Goal: Task Accomplishment & Management: Use online tool/utility

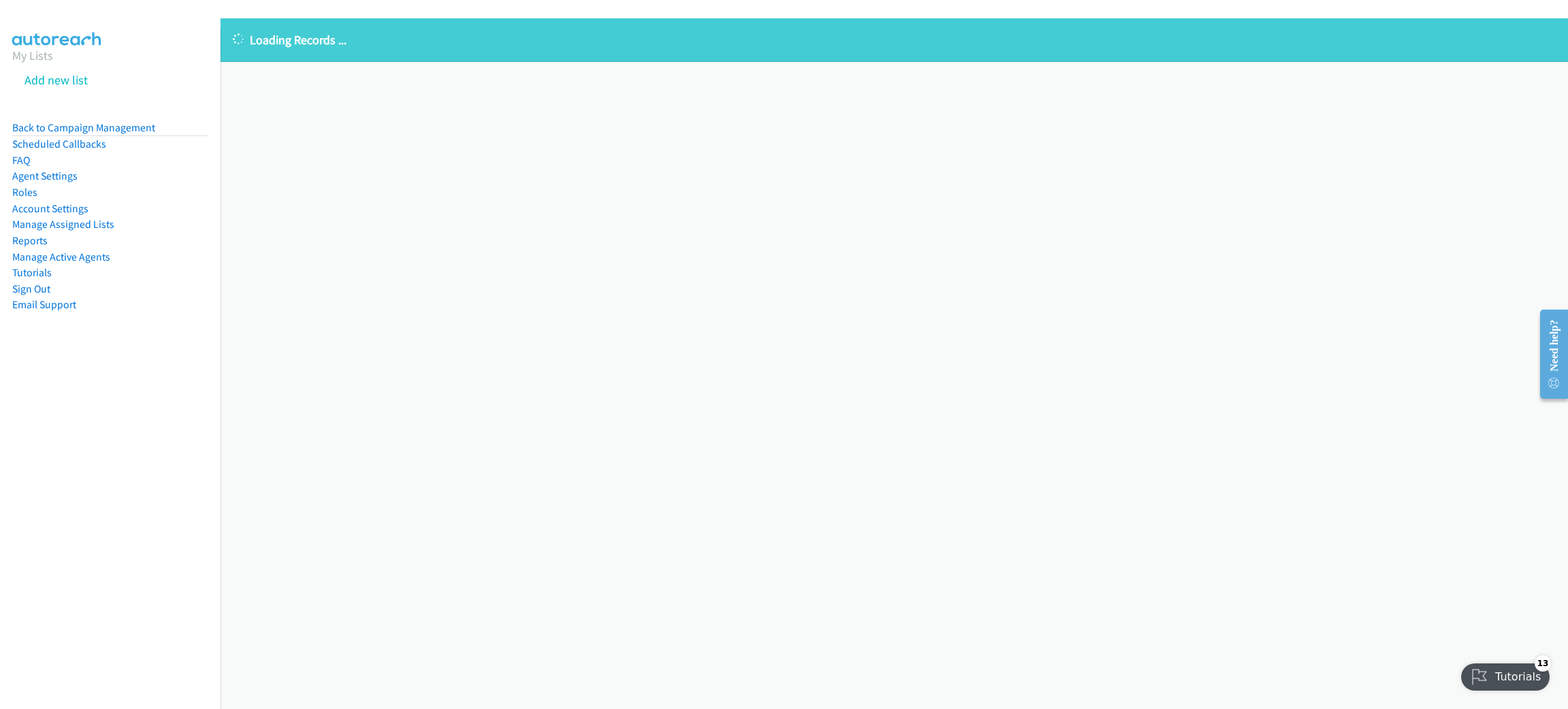
click at [358, 88] on div "Loading Records ... Sorry, something went wrong please try again." at bounding box center [894, 363] width 1347 height 691
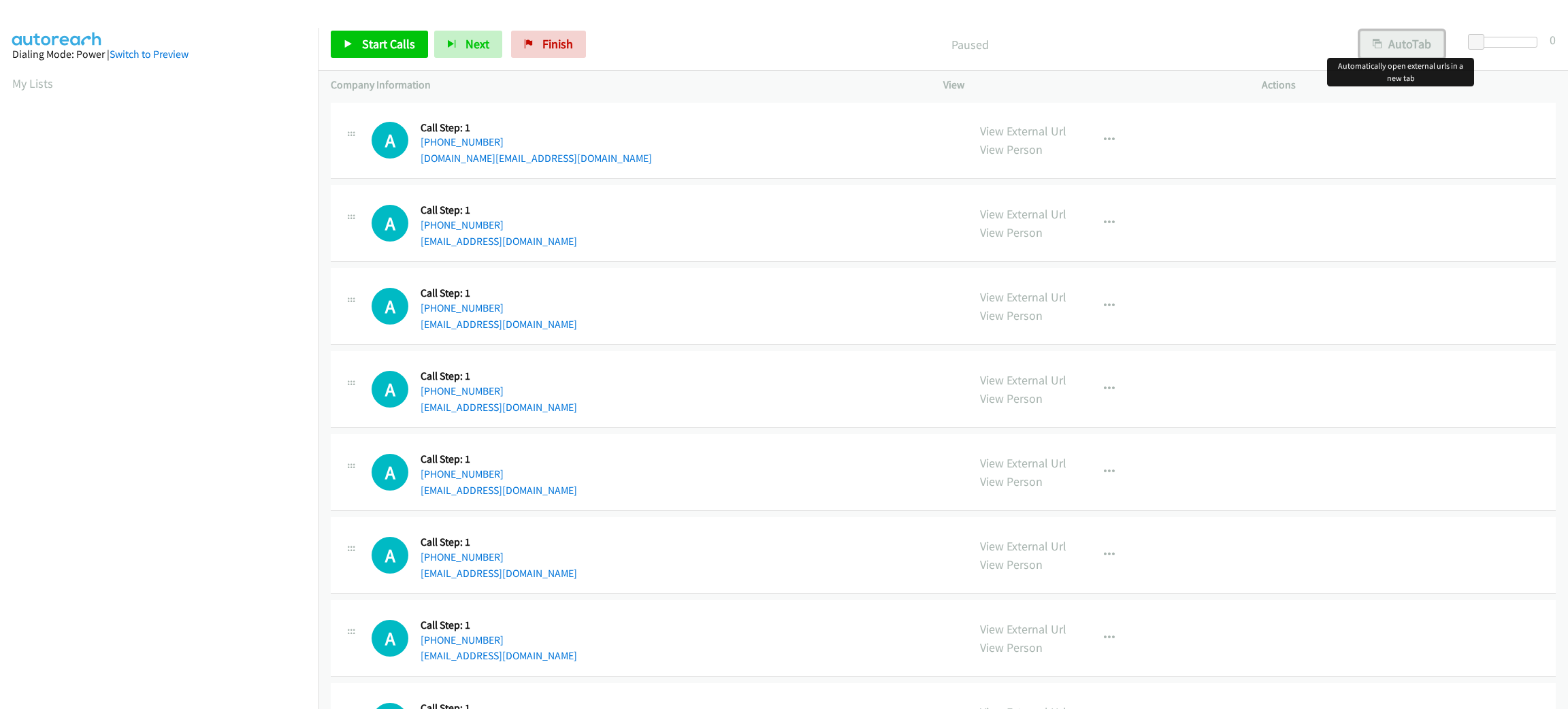
click at [1427, 48] on button "AutoTab" at bounding box center [1402, 44] width 84 height 27
click at [1471, 40] on span at bounding box center [1478, 42] width 17 height 17
click at [393, 34] on link "Start Calls" at bounding box center [379, 44] width 97 height 27
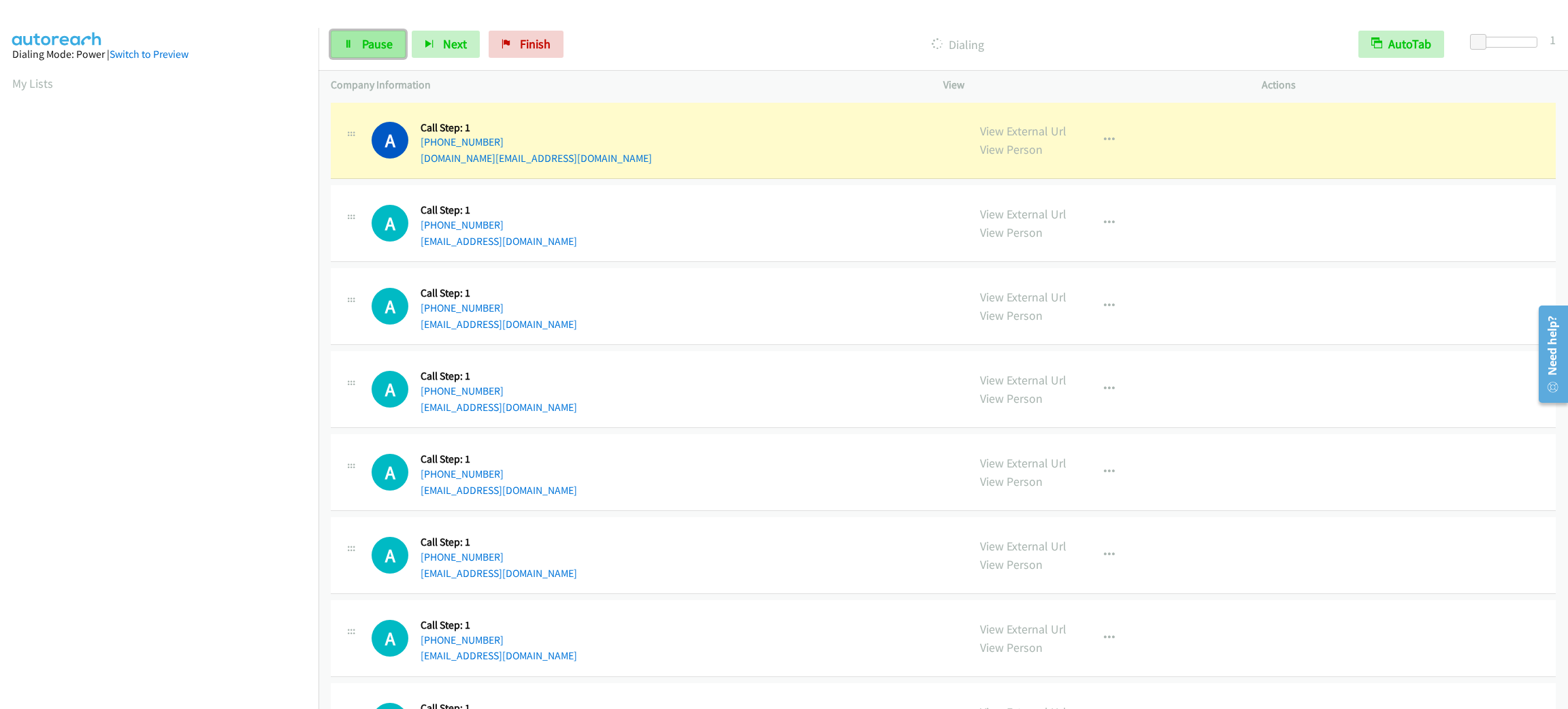
click at [373, 37] on span "Pause" at bounding box center [377, 44] width 30 height 16
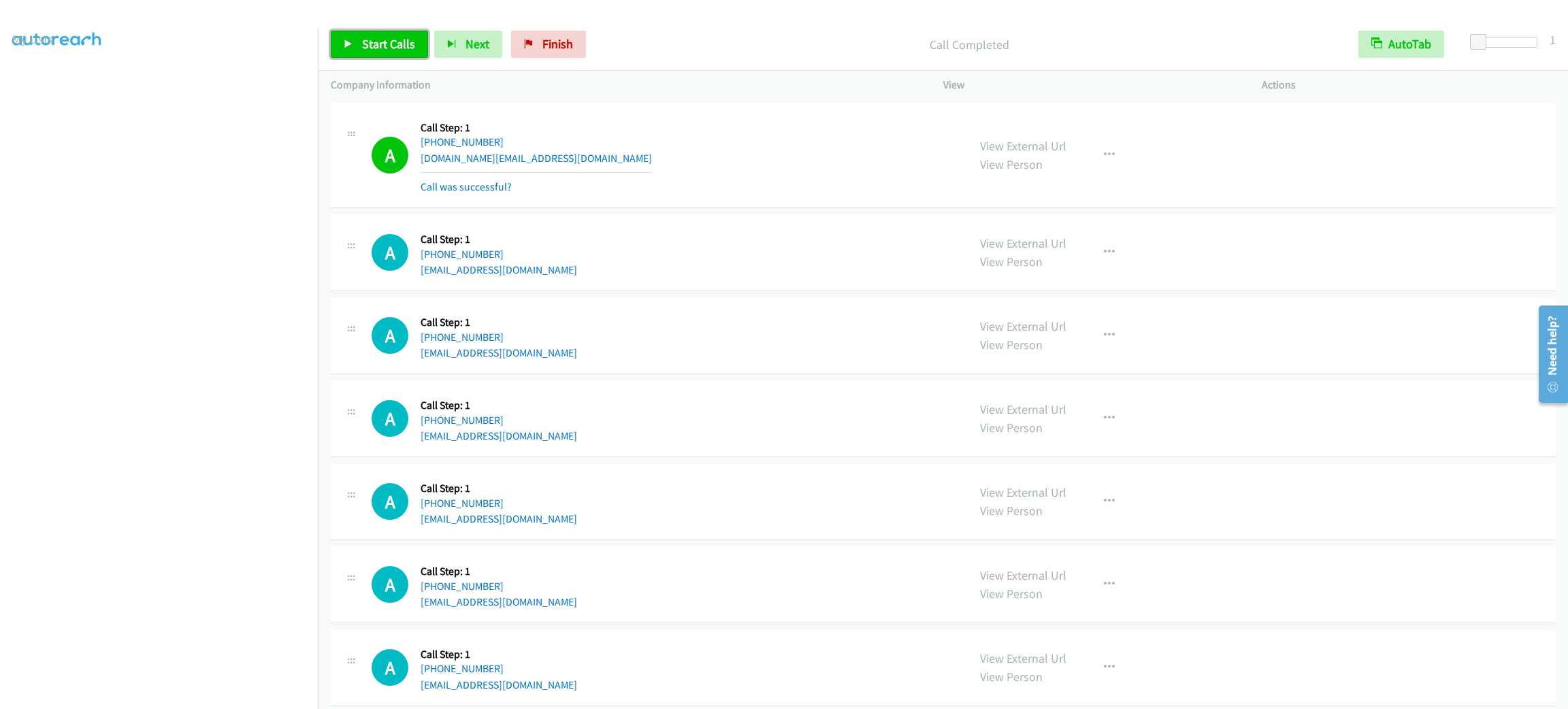
click at [381, 40] on span "Start Calls" at bounding box center [389, 44] width 53 height 16
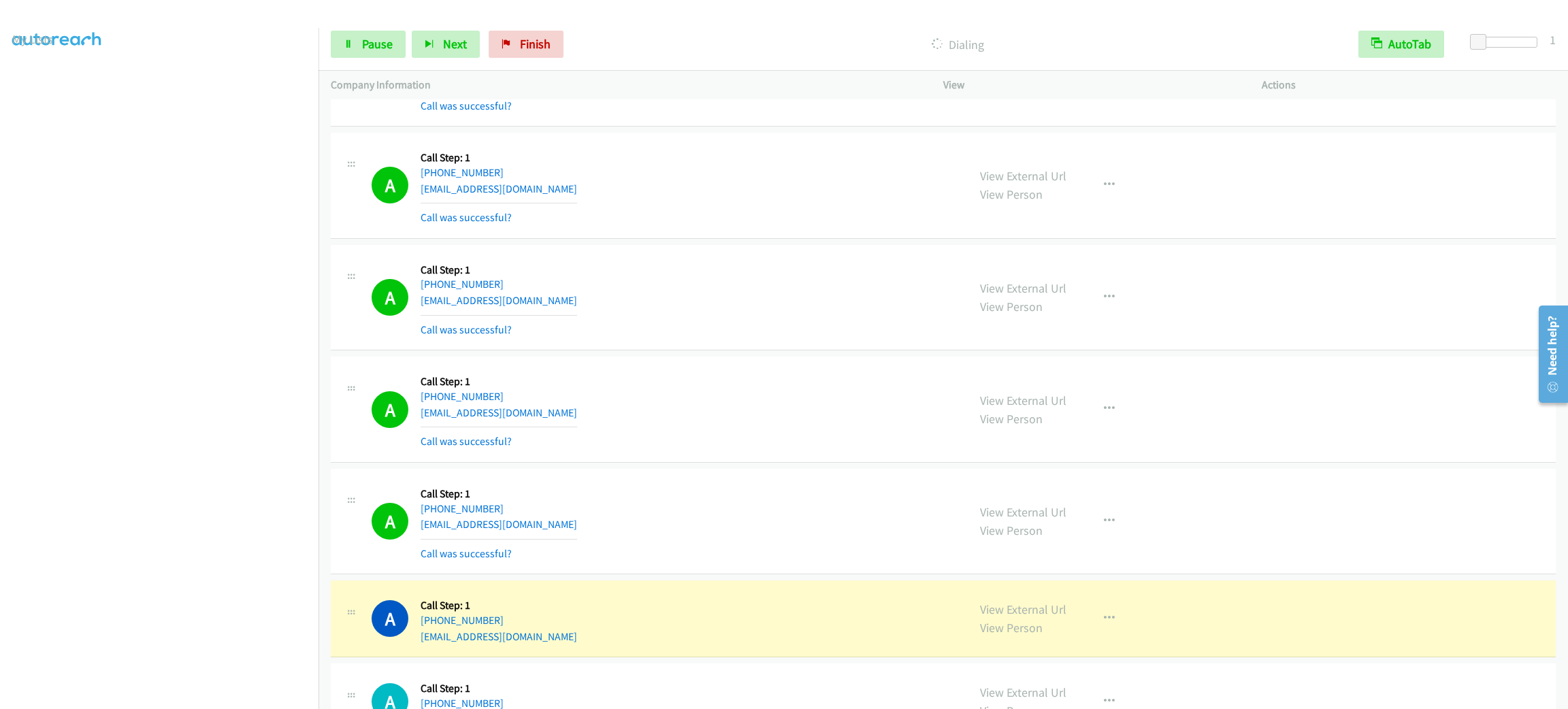
scroll to position [0, 3]
click at [354, 55] on link "Pause" at bounding box center [368, 44] width 75 height 27
drag, startPoint x: 40, startPoint y: 87, endPoint x: 47, endPoint y: 110, distance: 24.0
click at [40, 87] on link "My Lists" at bounding box center [32, 84] width 41 height 16
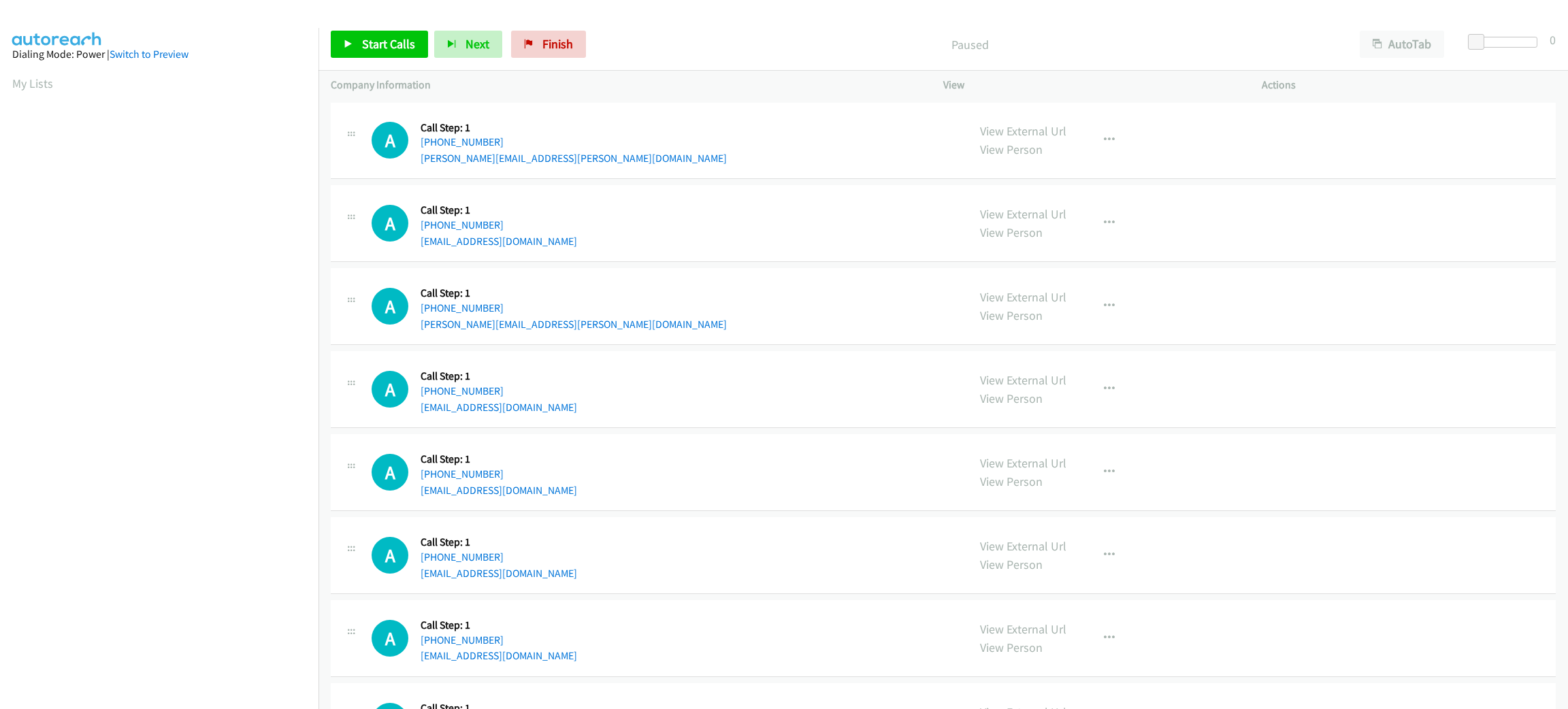
click at [1423, 59] on div "Start Calls Pause Next Finish Paused AutoTab AutoTab 0" at bounding box center [943, 45] width 1249 height 53
click at [1419, 52] on button "AutoTab" at bounding box center [1402, 44] width 84 height 27
click at [1472, 44] on span at bounding box center [1478, 42] width 17 height 17
click at [400, 53] on link "Start Calls" at bounding box center [379, 44] width 97 height 27
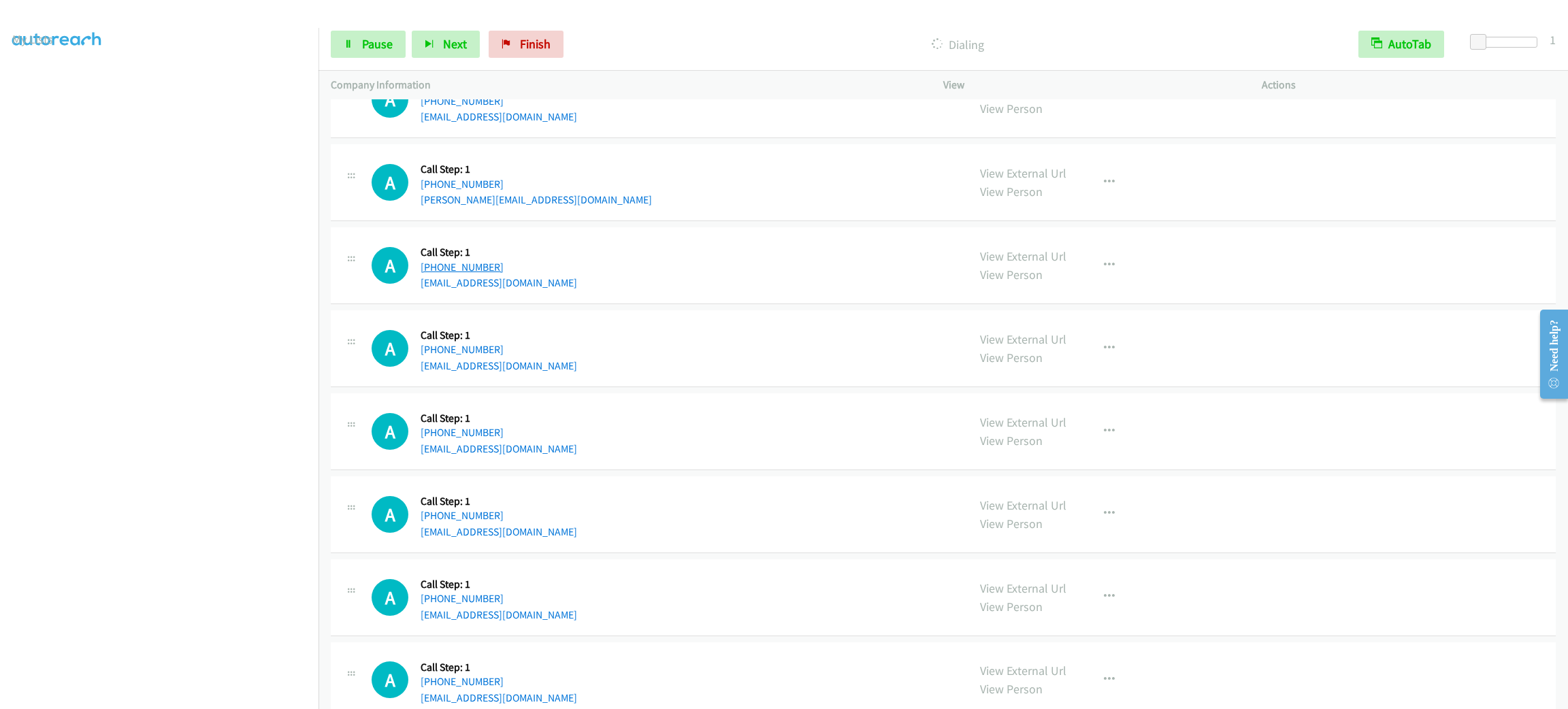
scroll to position [919, 0]
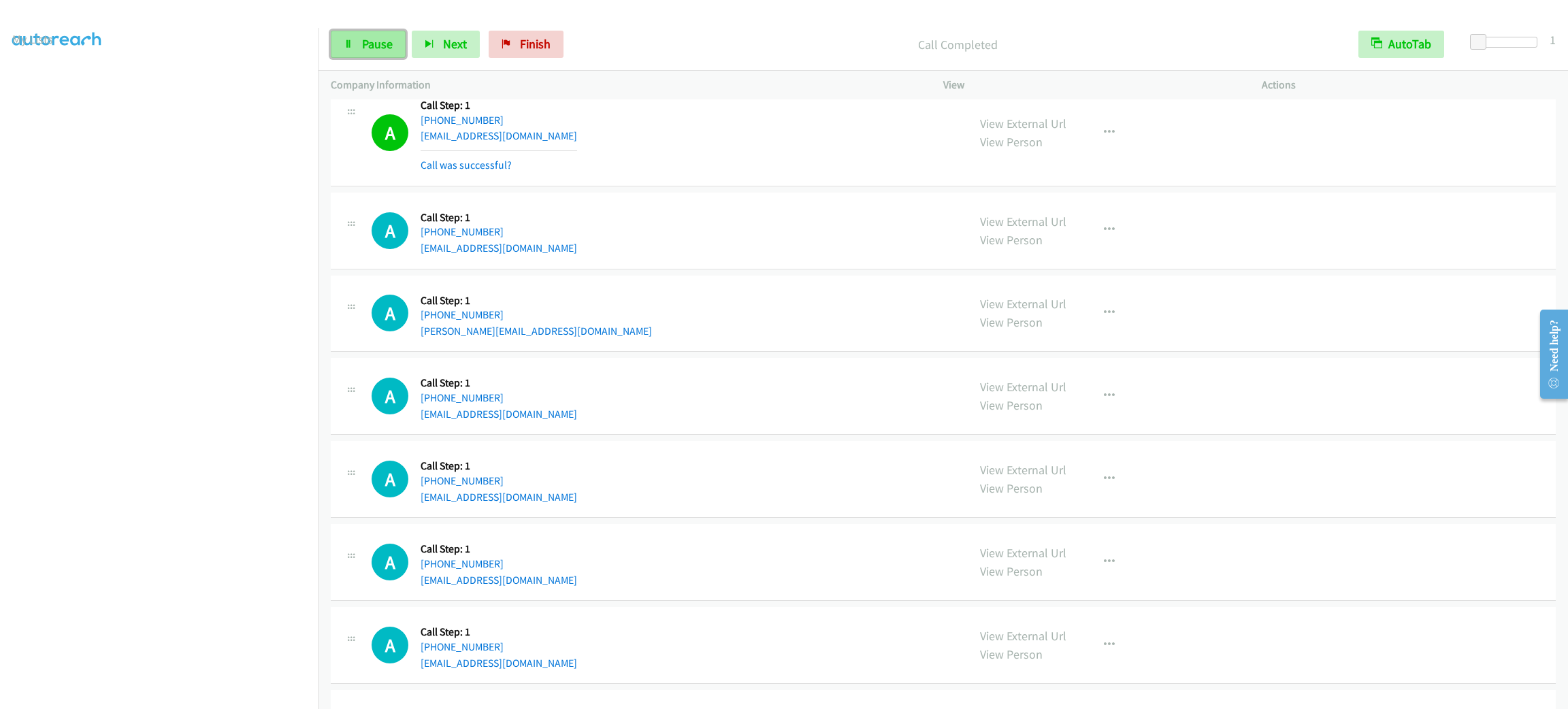
click at [387, 53] on link "Pause" at bounding box center [368, 44] width 75 height 27
click at [383, 47] on span "Start Calls" at bounding box center [389, 44] width 53 height 16
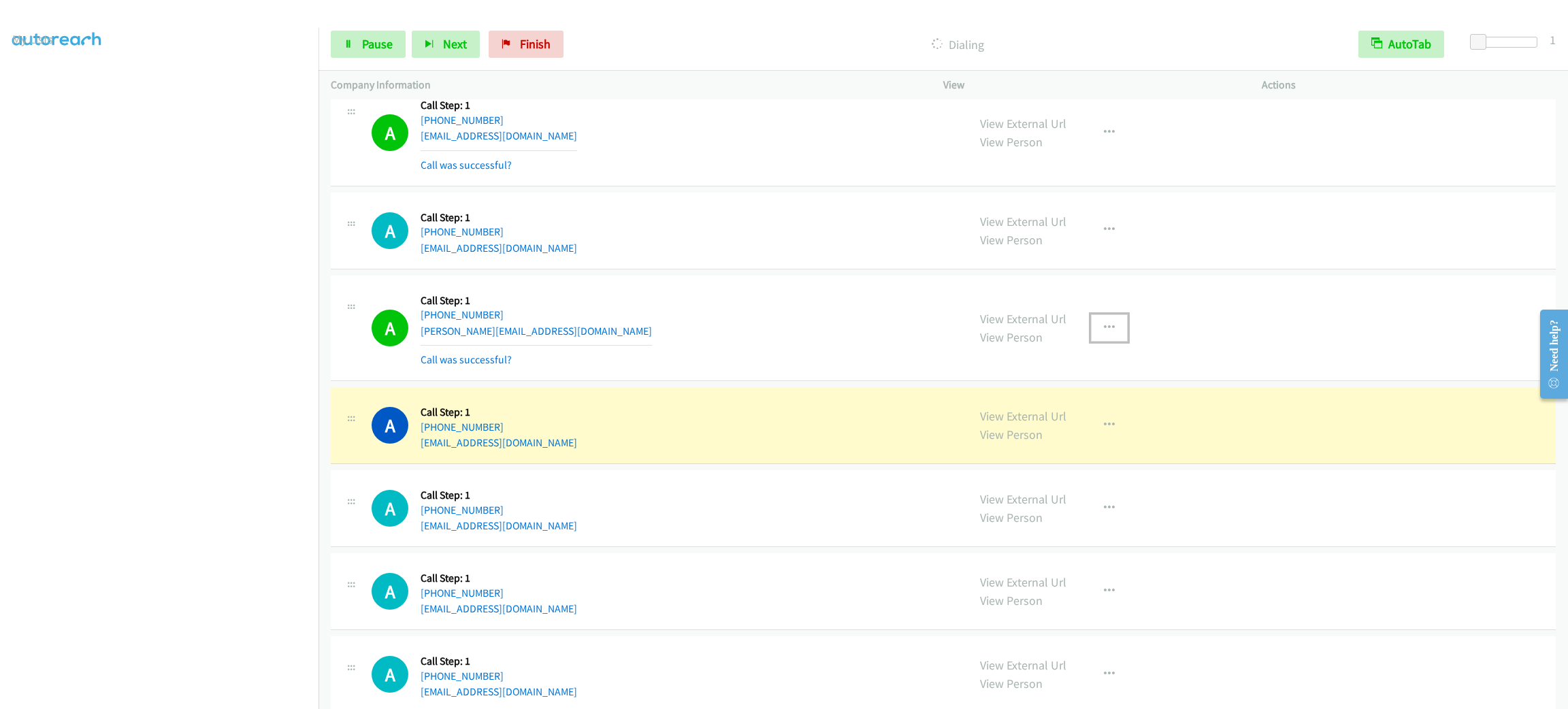
click at [1108, 324] on button "button" at bounding box center [1109, 328] width 37 height 27
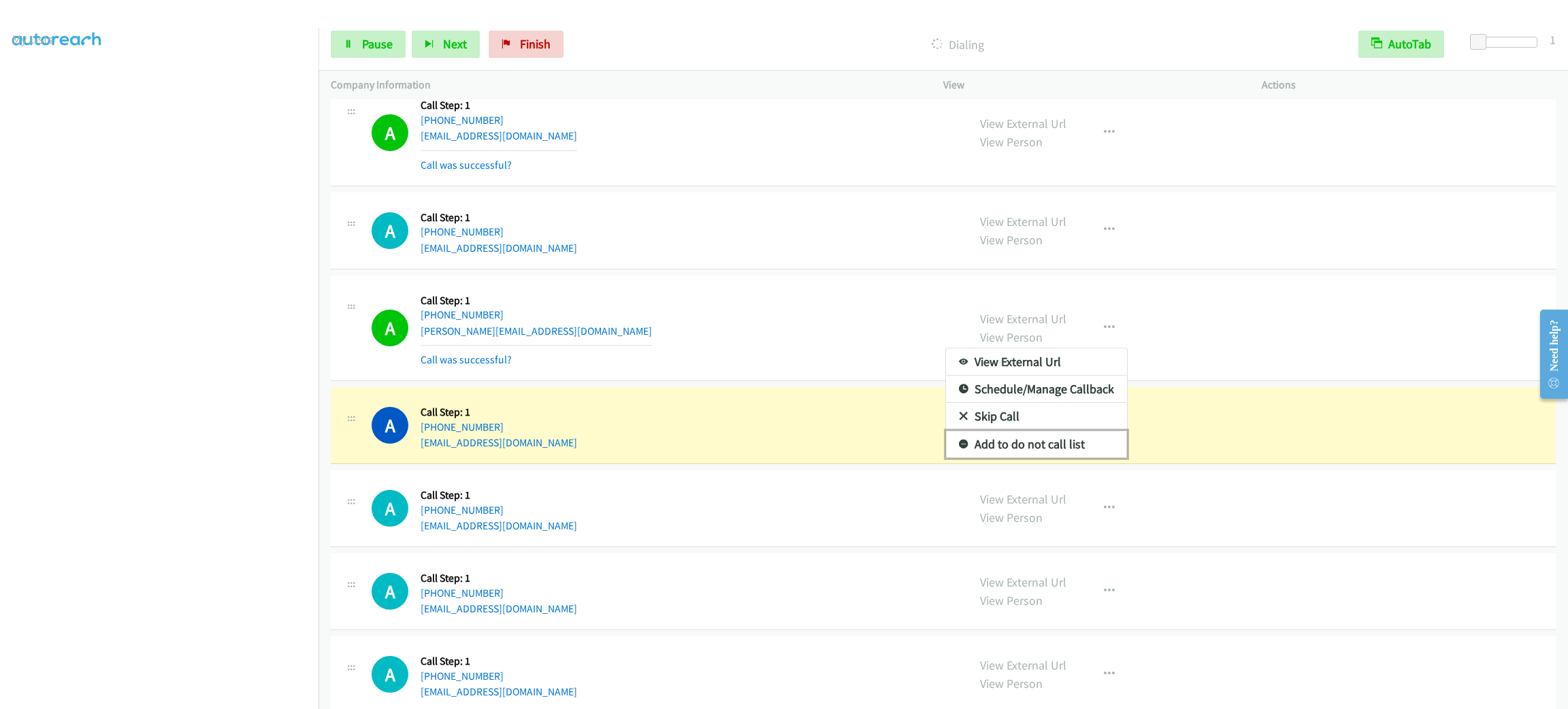
click at [1055, 444] on link "Add to do not call list" at bounding box center [1036, 445] width 181 height 27
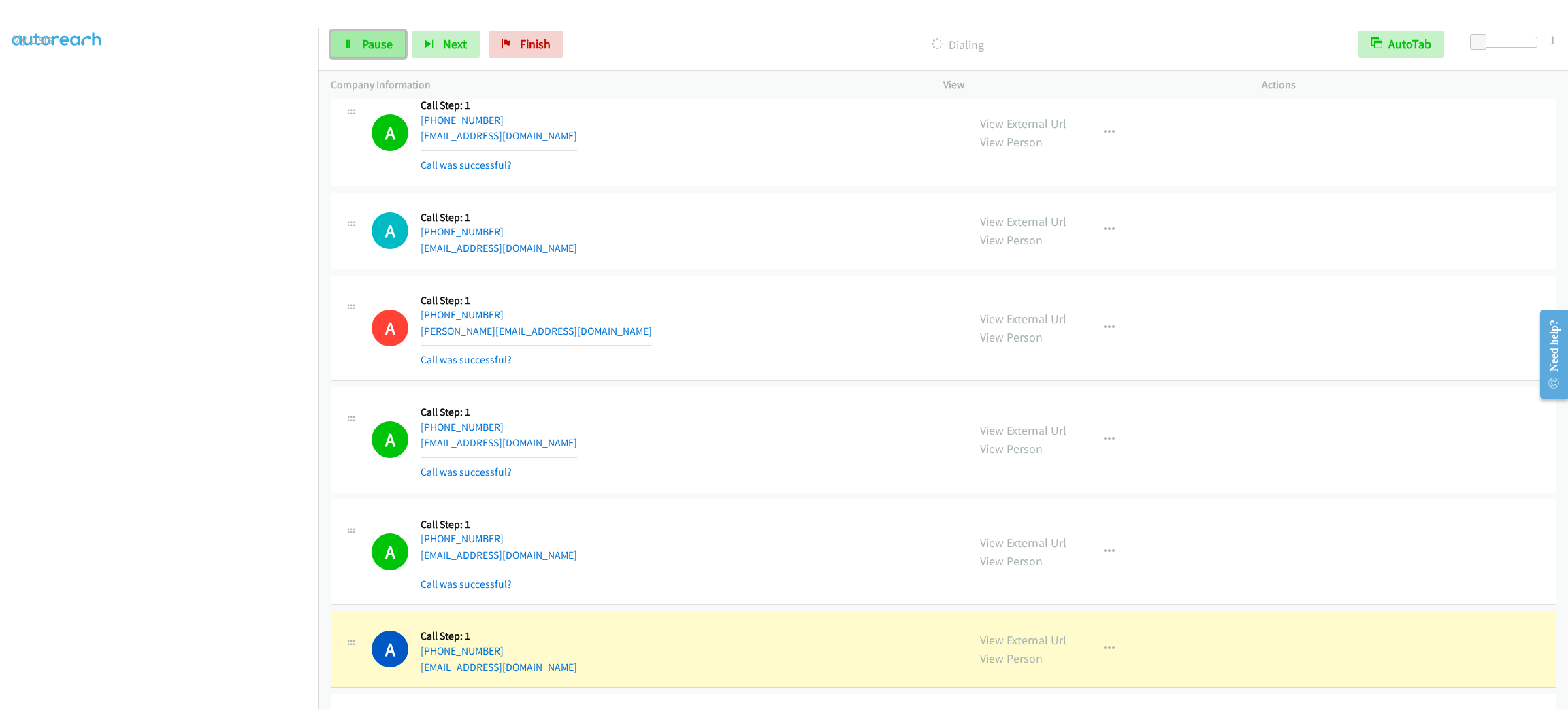
click at [379, 47] on span "Pause" at bounding box center [377, 44] width 30 height 16
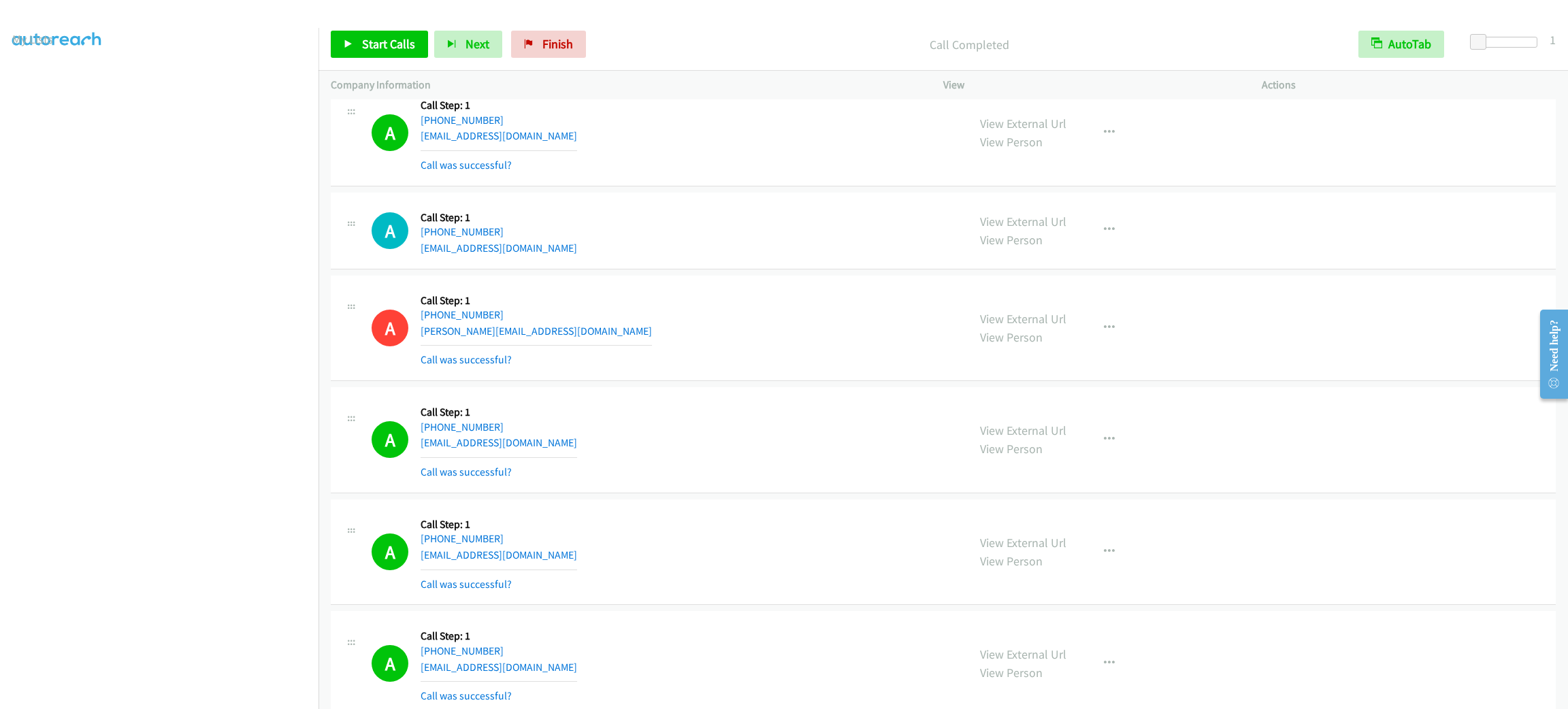
click at [632, 280] on div "A Callback Scheduled Call Step: 1 America/Chicago +1 214-705-5117 marquez.e@liv…" at bounding box center [943, 328] width 1225 height 106
drag, startPoint x: 652, startPoint y: 158, endPoint x: 104, endPoint y: 25, distance: 563.9
click at [648, 158] on div "A Callback Scheduled Call Step: 1 America/New_York +1 757-895-5037 jeanwilcliff…" at bounding box center [663, 133] width 584 height 81
click at [30, 76] on link "My Lists" at bounding box center [32, 84] width 41 height 16
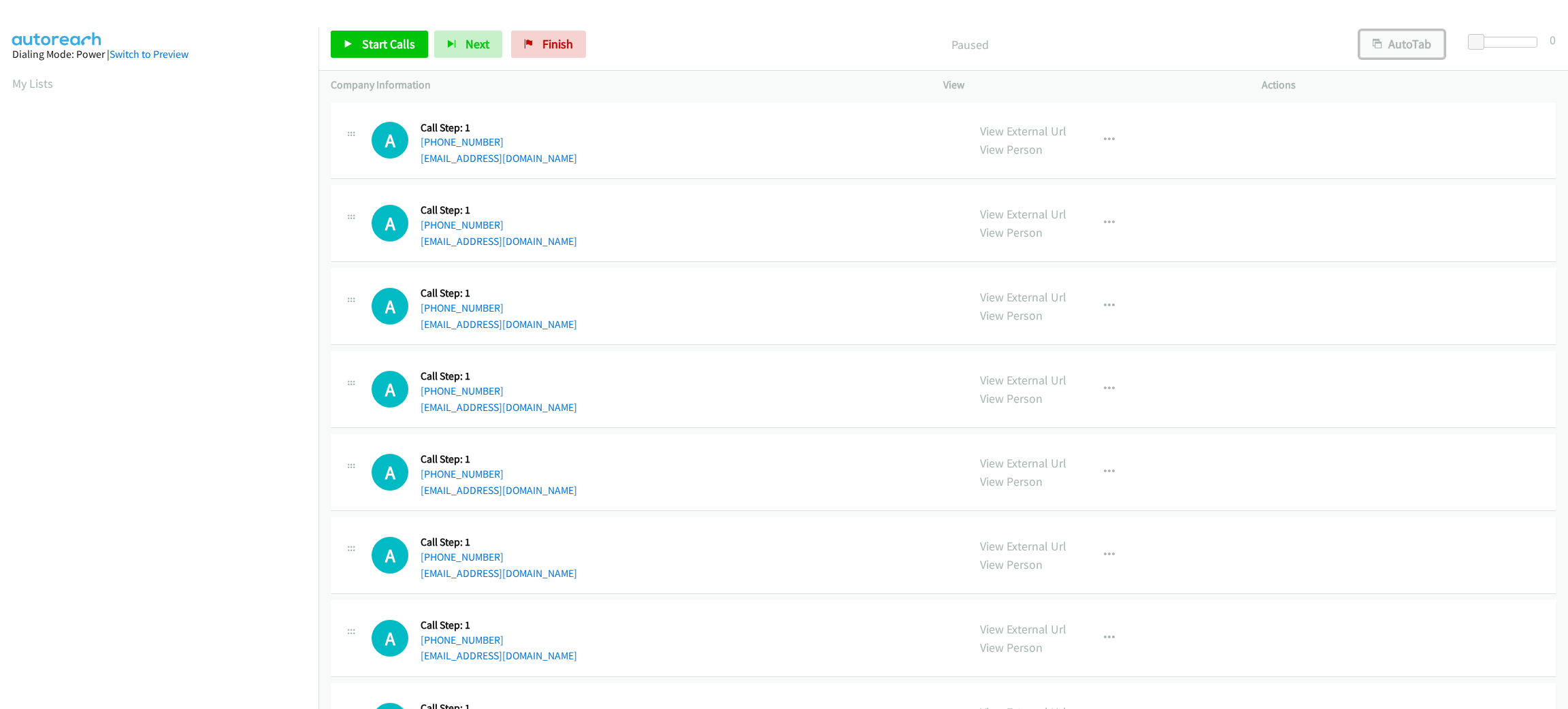
click at [1421, 54] on button "AutoTab" at bounding box center [1402, 44] width 84 height 27
click at [1480, 37] on span at bounding box center [1478, 42] width 17 height 17
click at [409, 55] on link "Start Calls" at bounding box center [379, 44] width 97 height 27
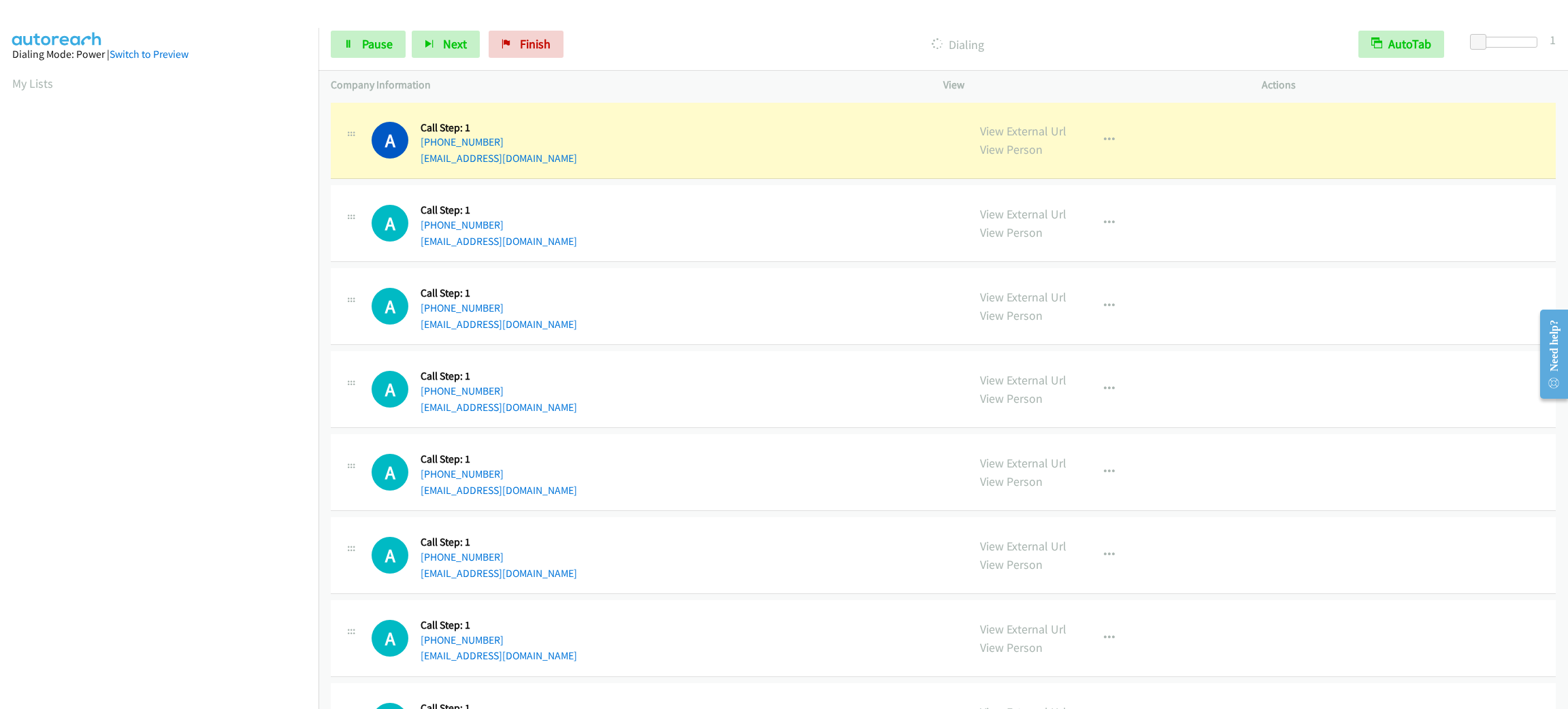
scroll to position [59, 0]
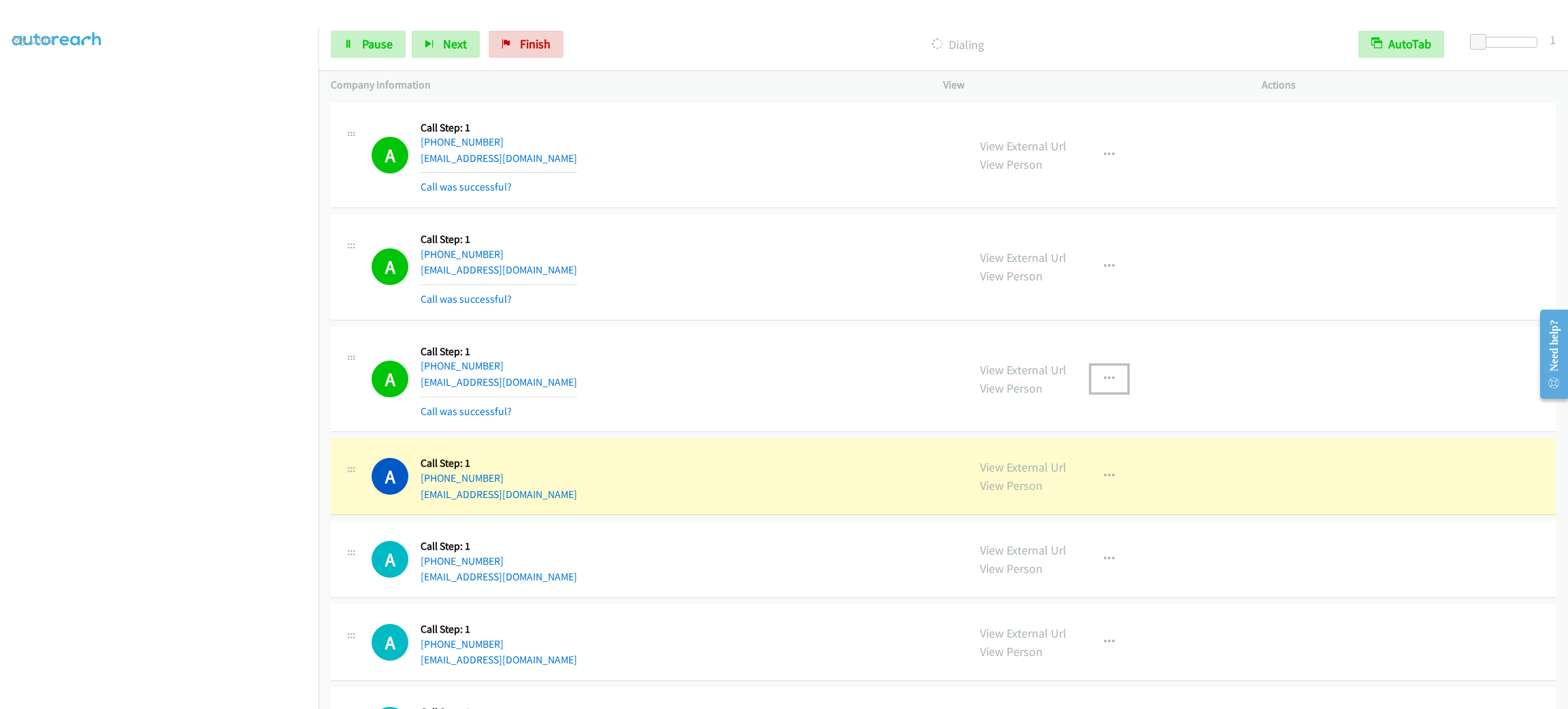
click at [1104, 382] on icon "button" at bounding box center [1109, 379] width 11 height 11
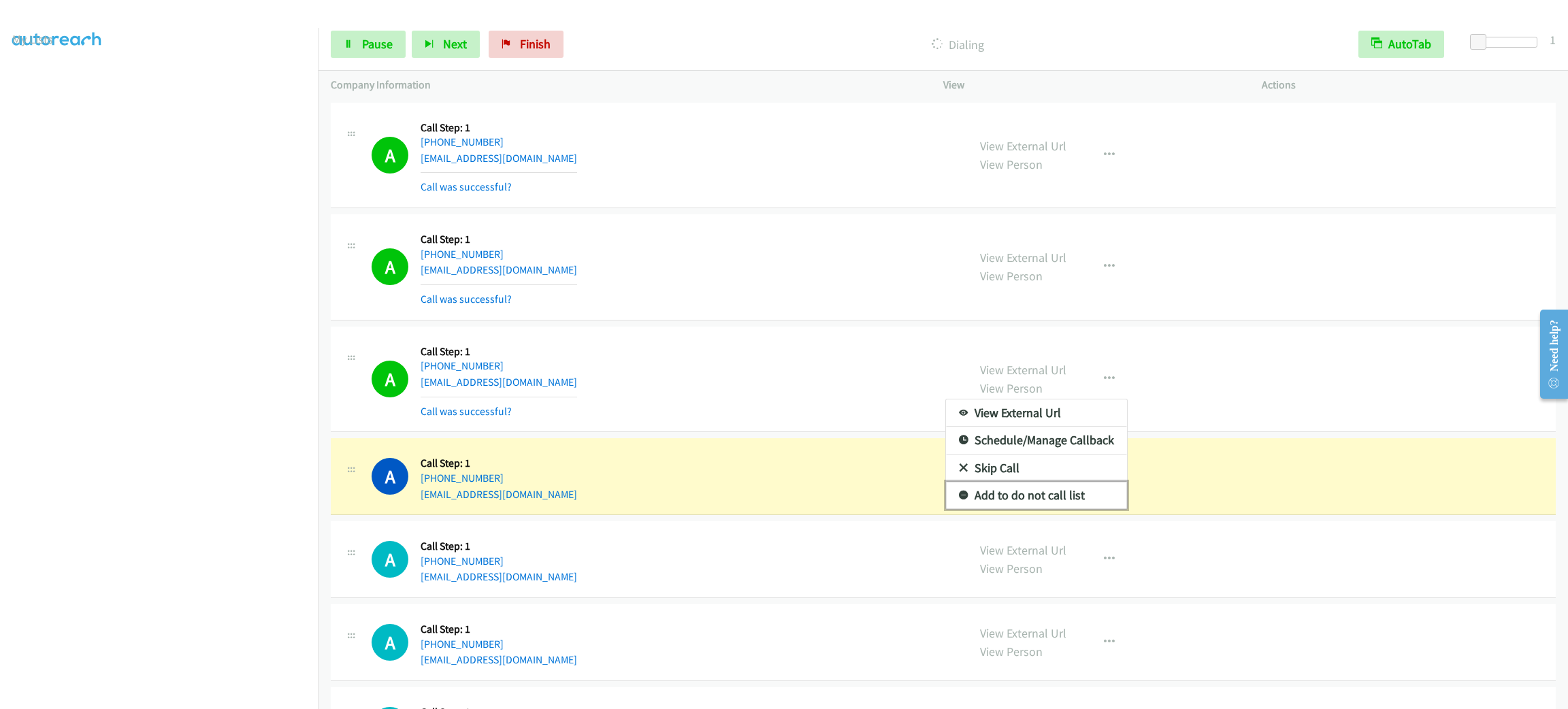
click at [1056, 493] on link "Add to do not call list" at bounding box center [1036, 496] width 181 height 27
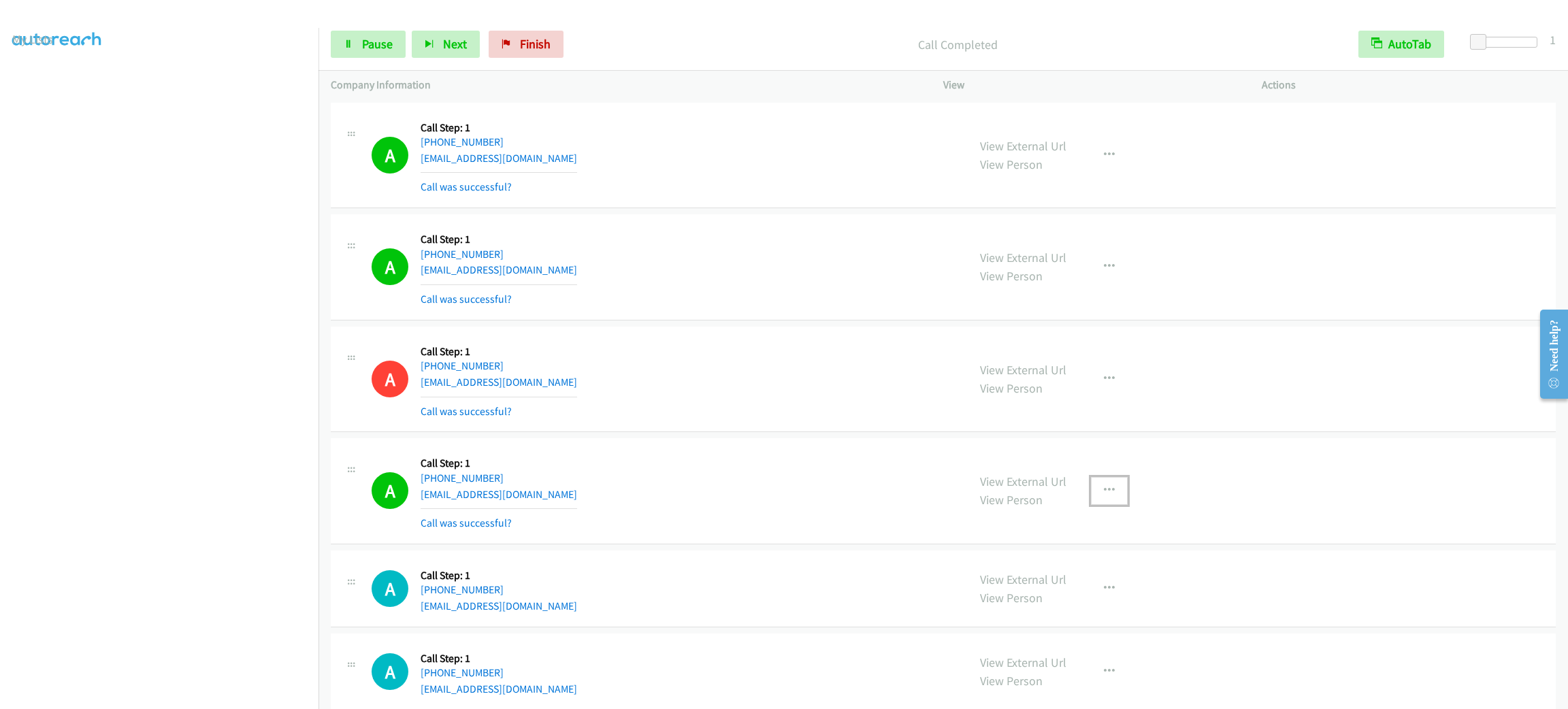
click at [1104, 494] on icon "button" at bounding box center [1109, 491] width 11 height 11
click at [1038, 611] on link "Add to do not call list" at bounding box center [1036, 607] width 181 height 27
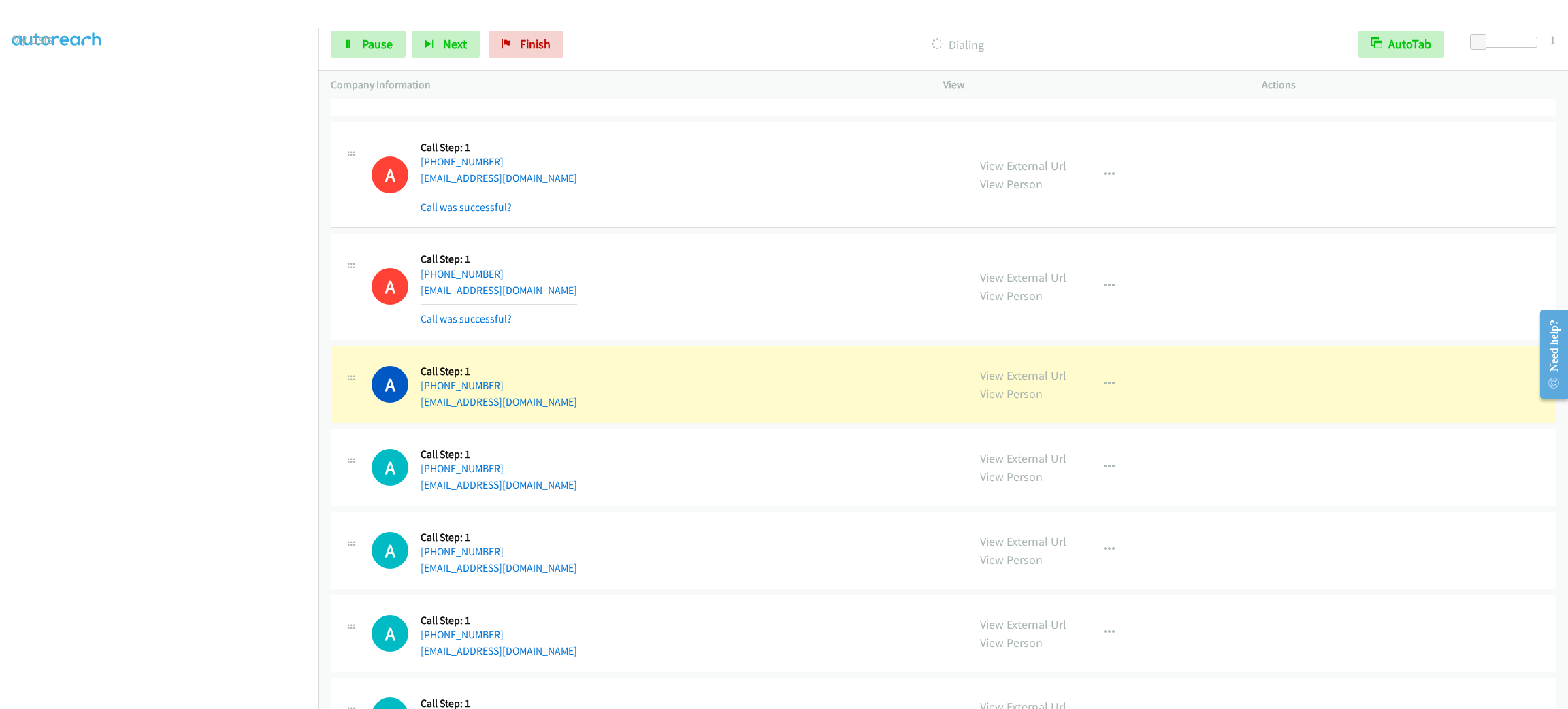
scroll to position [409, 0]
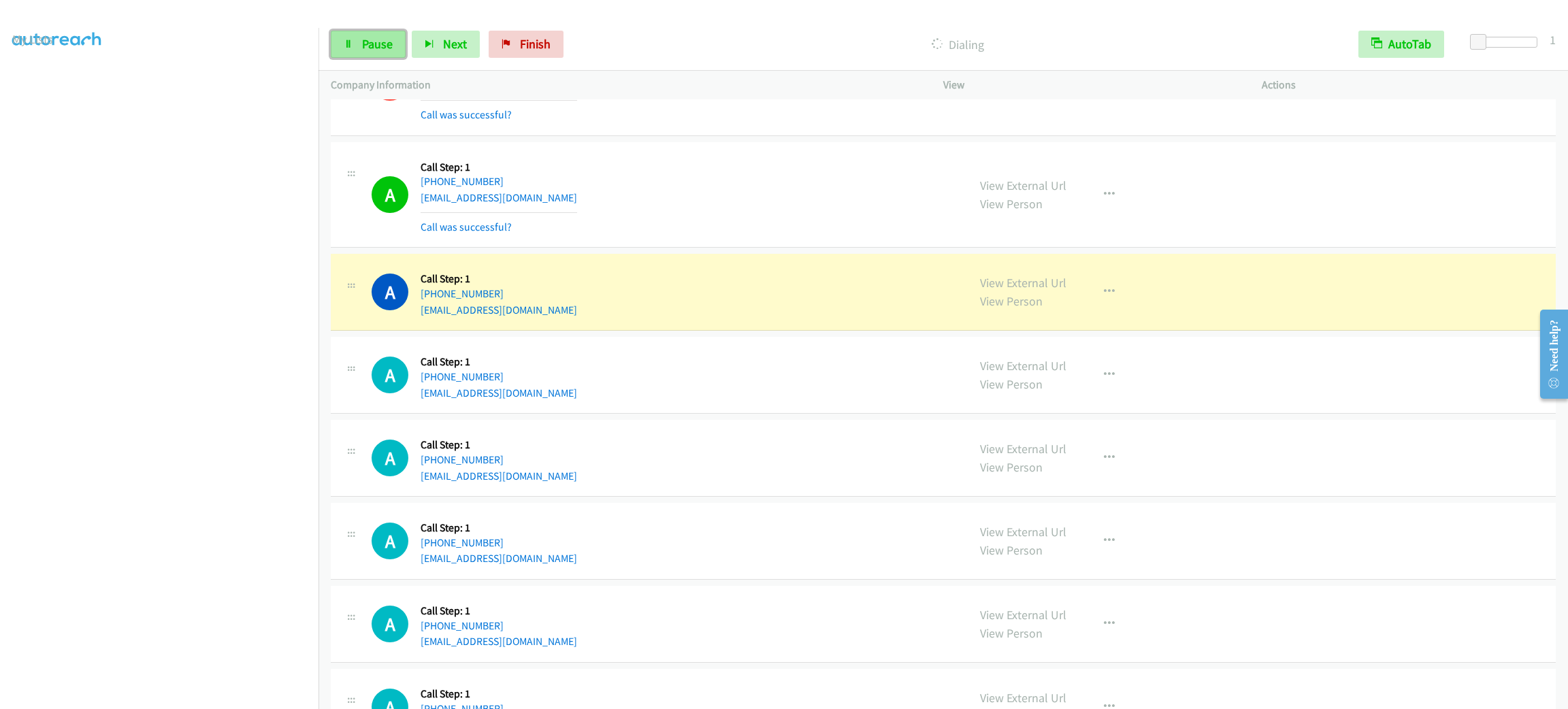
click at [345, 50] on link "Pause" at bounding box center [368, 44] width 75 height 27
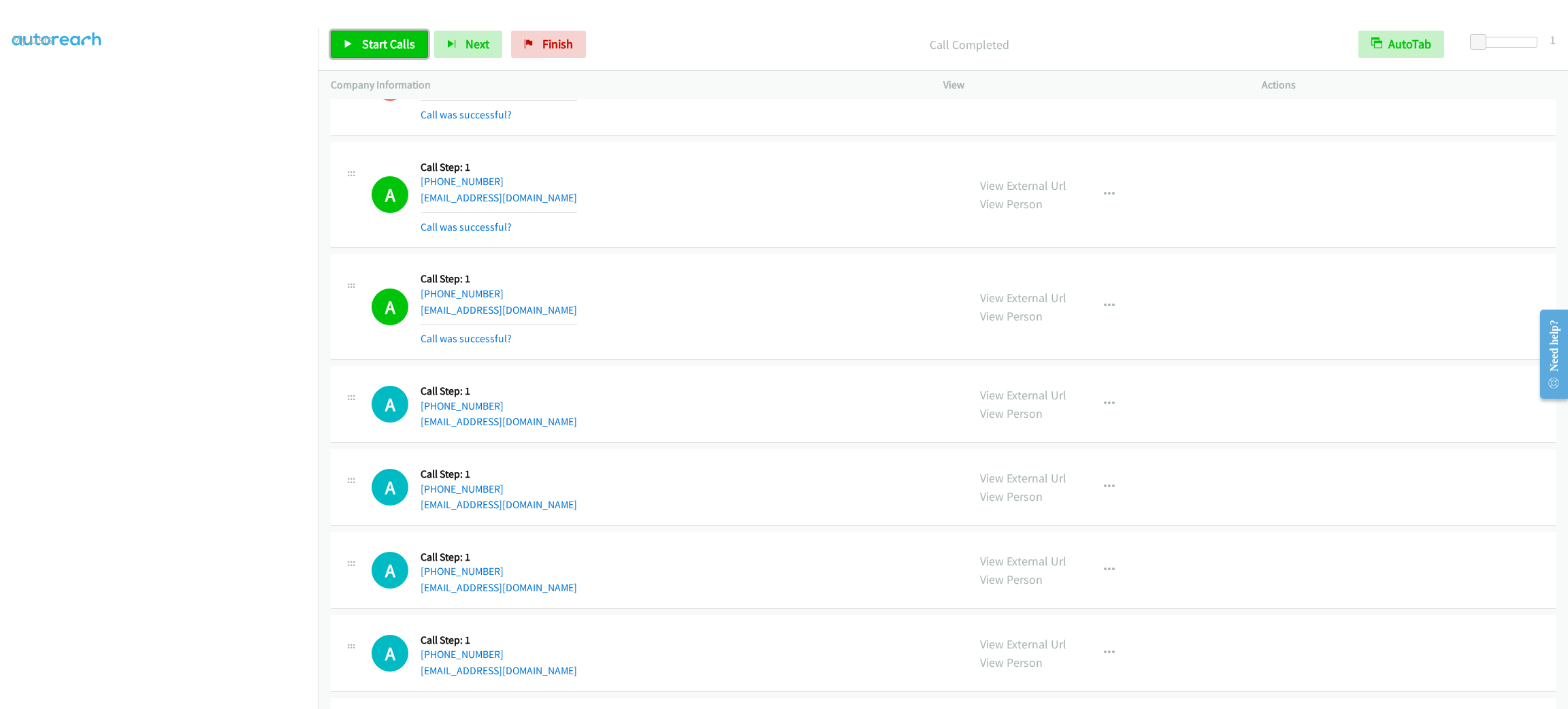
click at [394, 39] on span "Start Calls" at bounding box center [389, 44] width 53 height 16
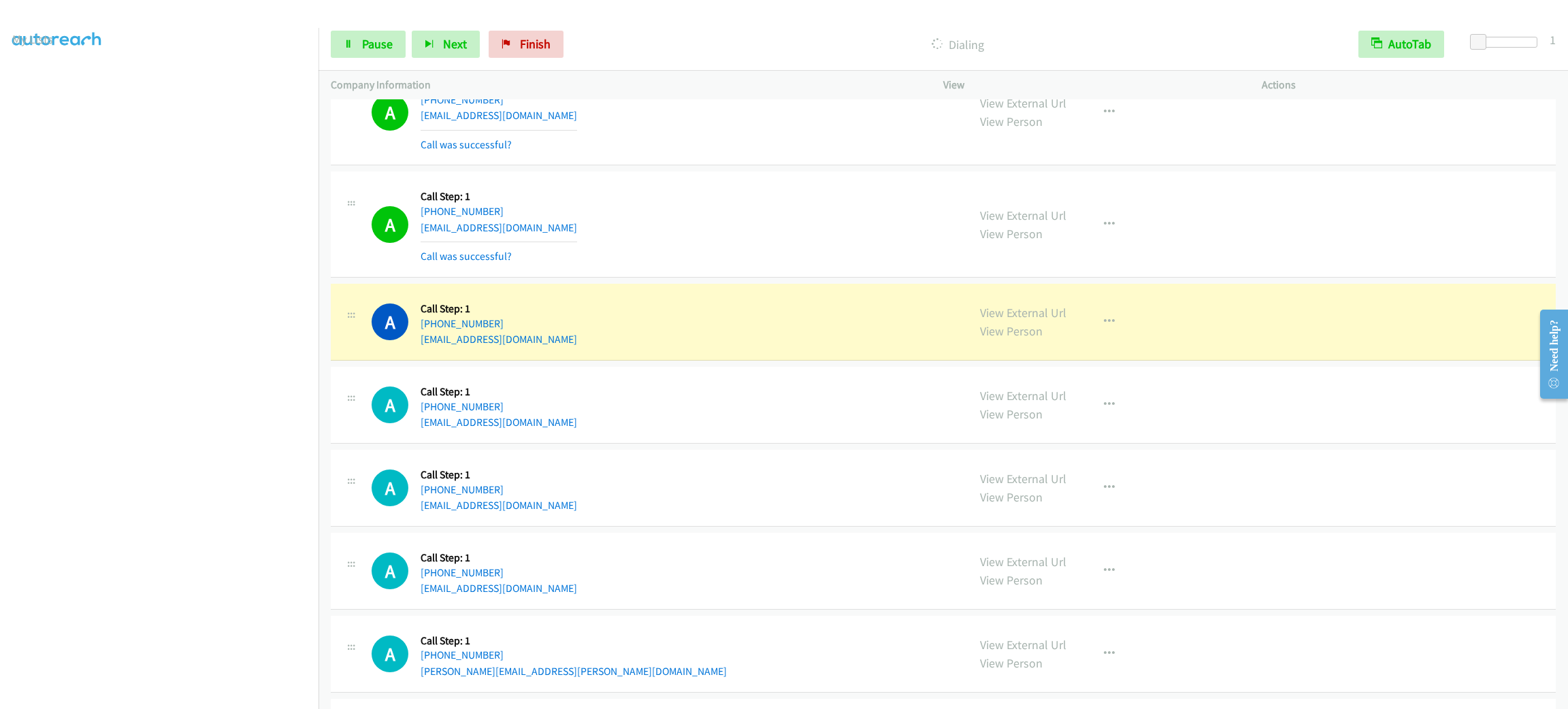
scroll to position [817, 0]
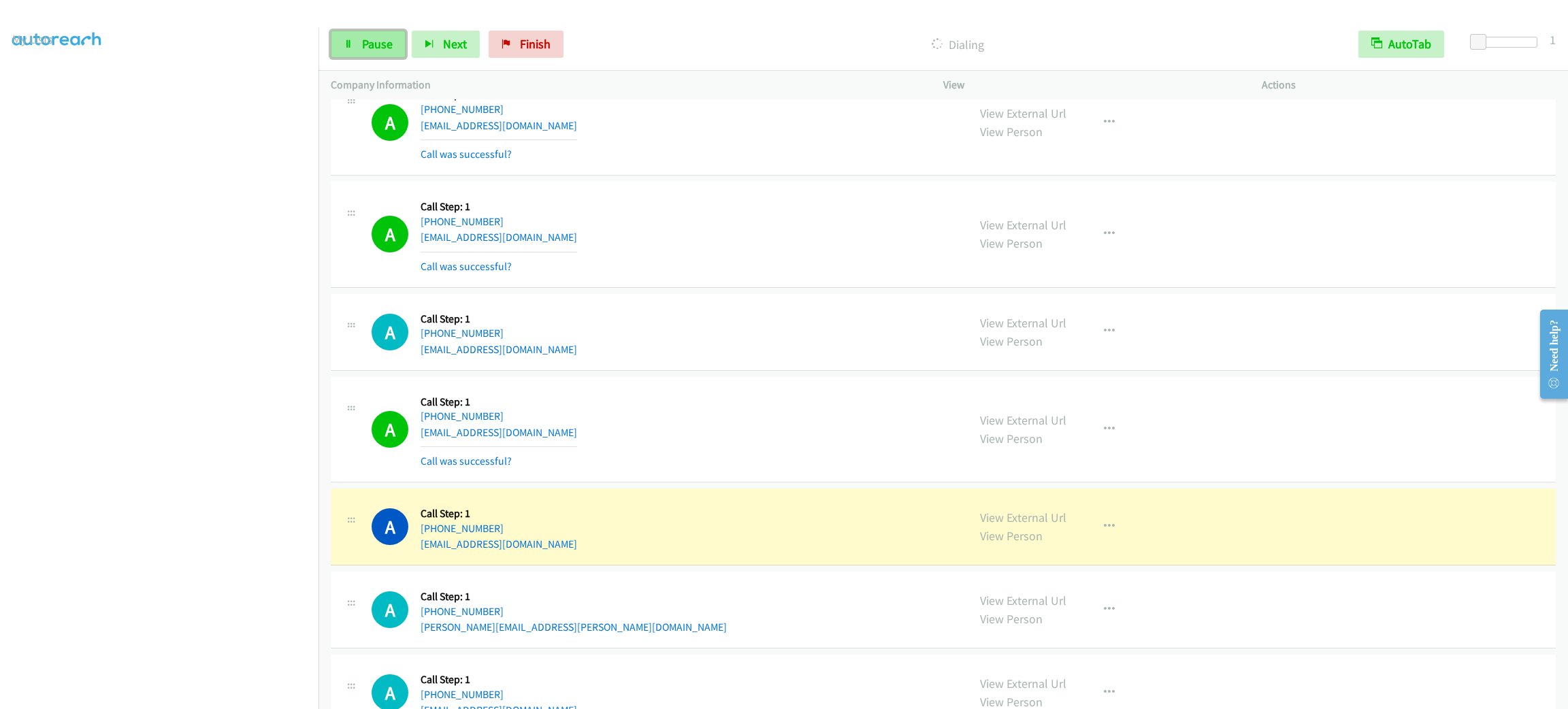
click at [373, 49] on span "Pause" at bounding box center [377, 44] width 30 height 16
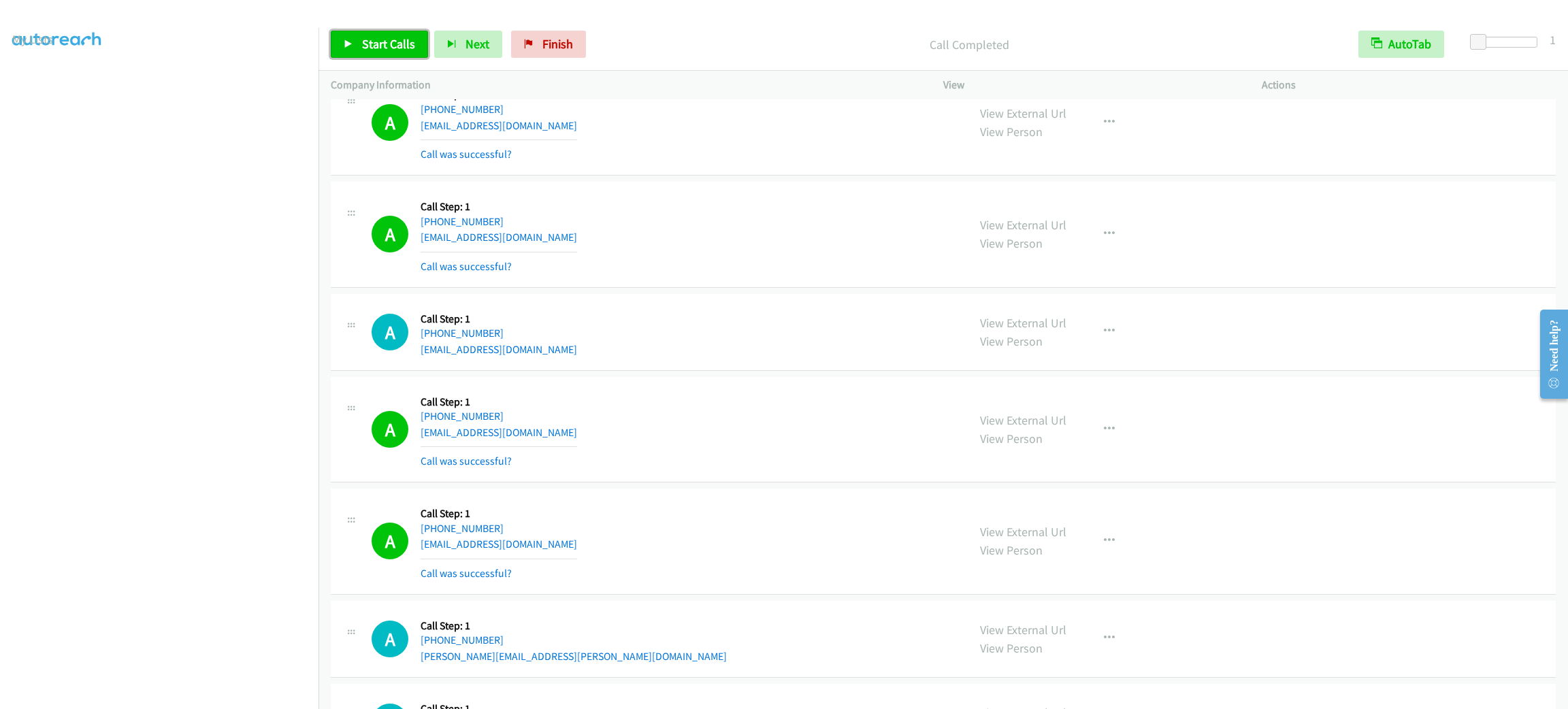
click at [411, 45] on span "Start Calls" at bounding box center [389, 44] width 53 height 16
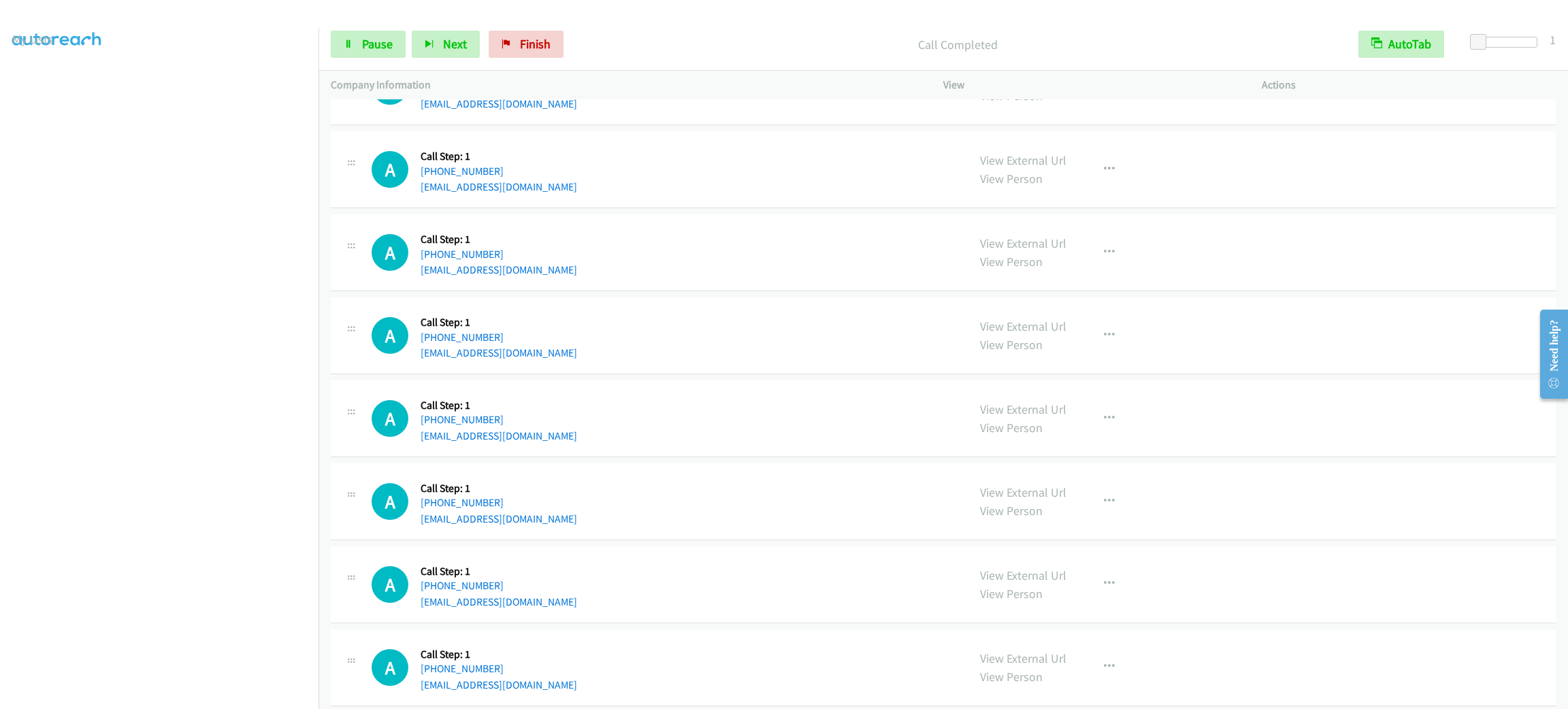
scroll to position [2071, 0]
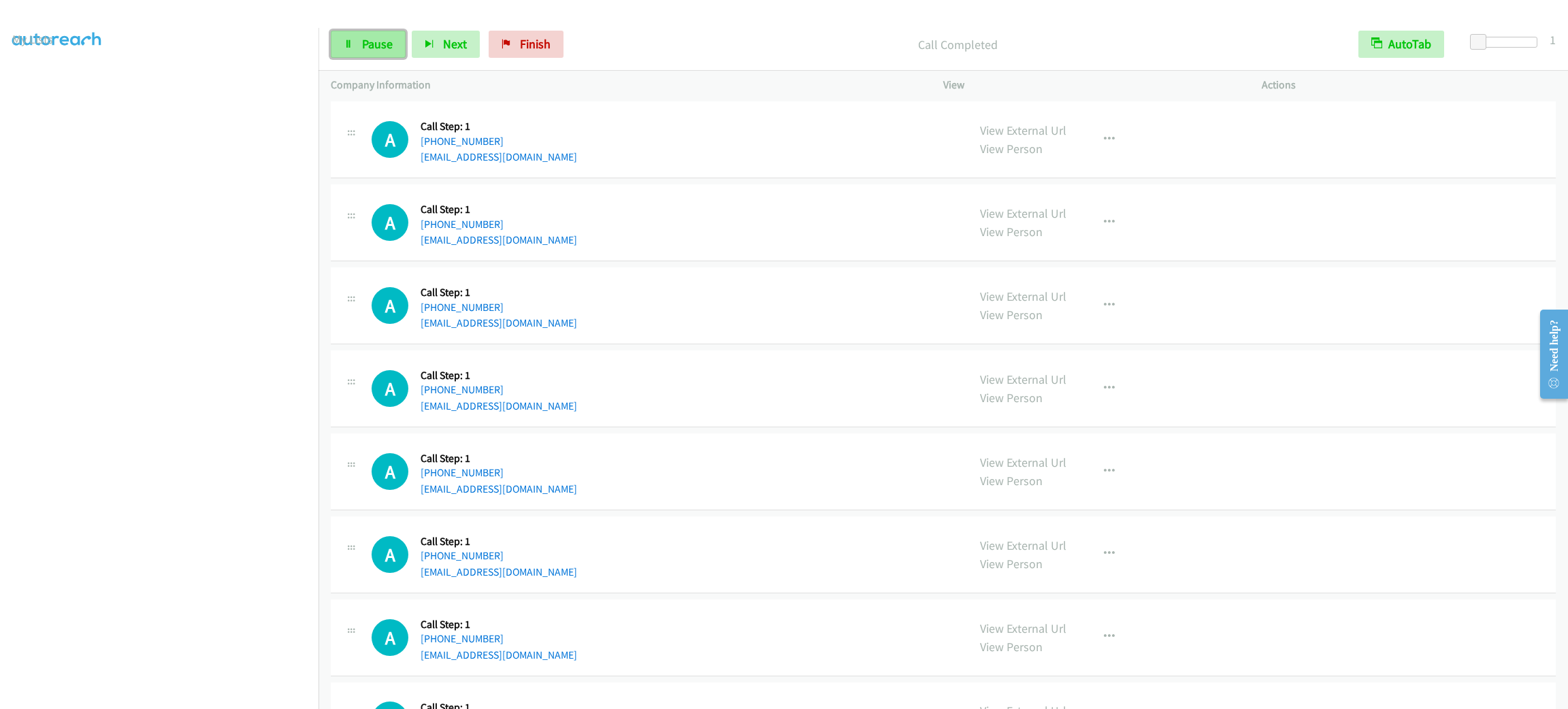
click at [370, 53] on link "Pause" at bounding box center [368, 44] width 75 height 27
click at [373, 49] on span "Start Calls" at bounding box center [389, 44] width 53 height 16
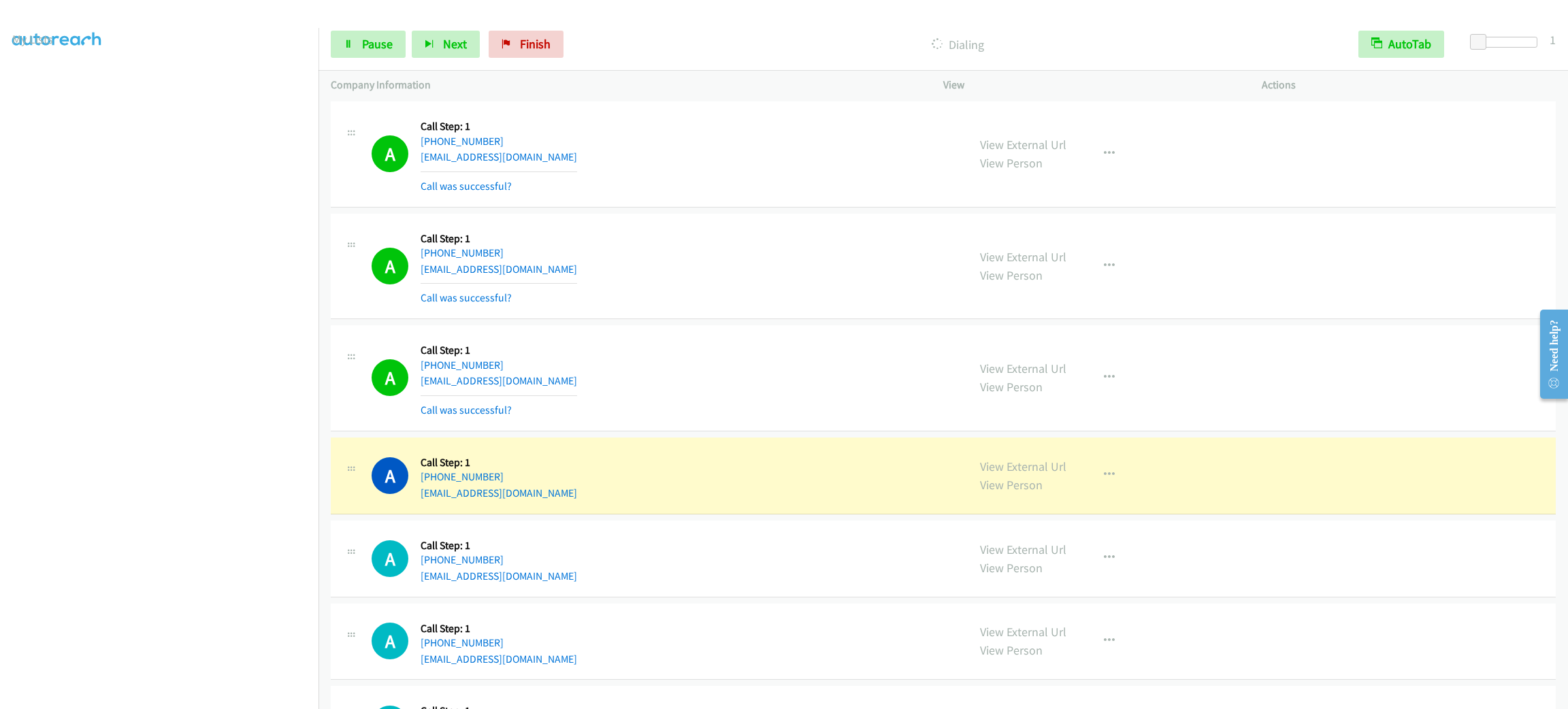
scroll to position [2276, 0]
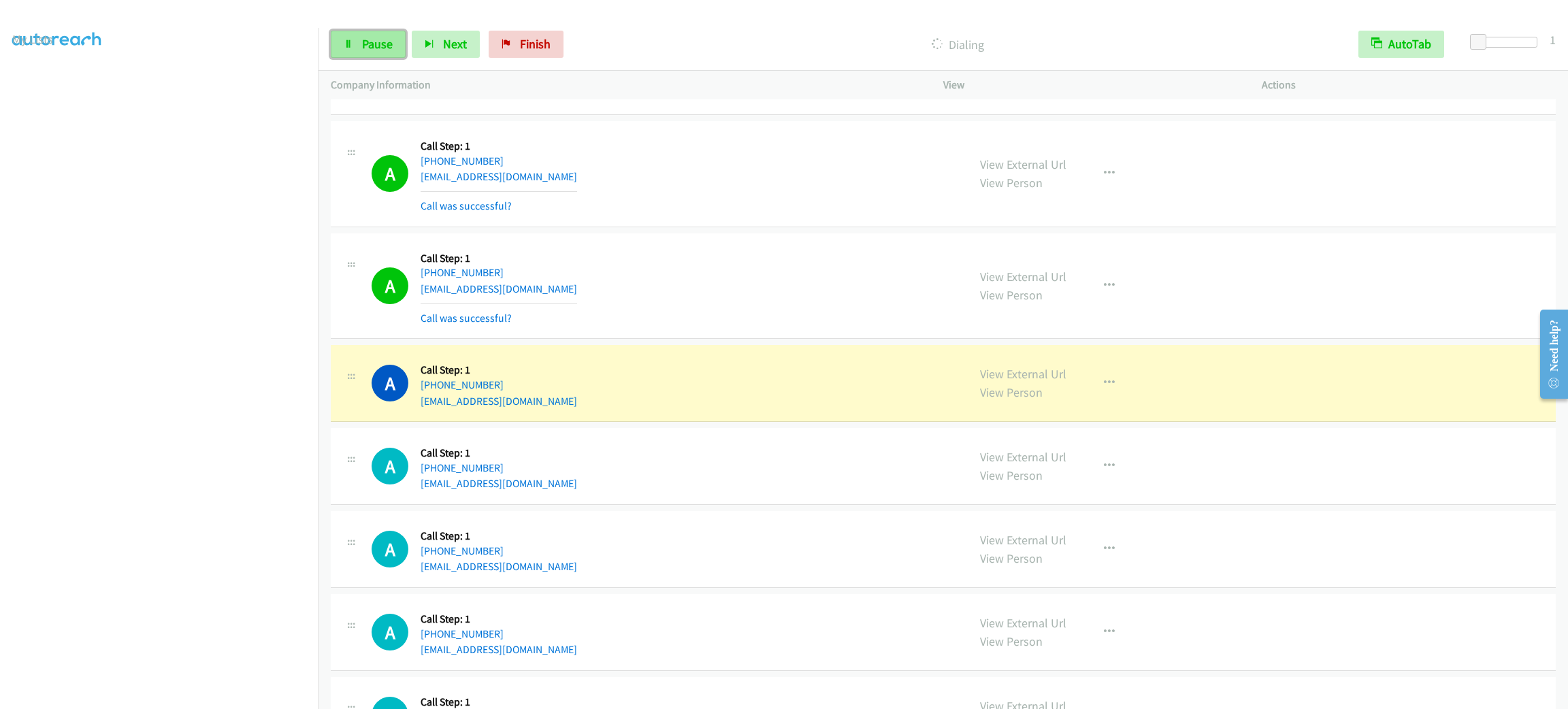
click at [377, 42] on span "Pause" at bounding box center [377, 44] width 30 height 16
drag, startPoint x: 569, startPoint y: 405, endPoint x: 422, endPoint y: 409, distance: 147.1
click at [422, 409] on div "A Callback Scheduled Call Step: 1 [GEOGRAPHIC_DATA]/[GEOGRAPHIC_DATA] [PHONE_NU…" at bounding box center [663, 383] width 584 height 52
copy link "[EMAIL_ADDRESS][DOMAIN_NAME]"
click at [717, 252] on div "A Callback Scheduled Call Step: 1 America/New_York [PHONE_NUMBER] [EMAIL_ADDRES…" at bounding box center [663, 286] width 584 height 81
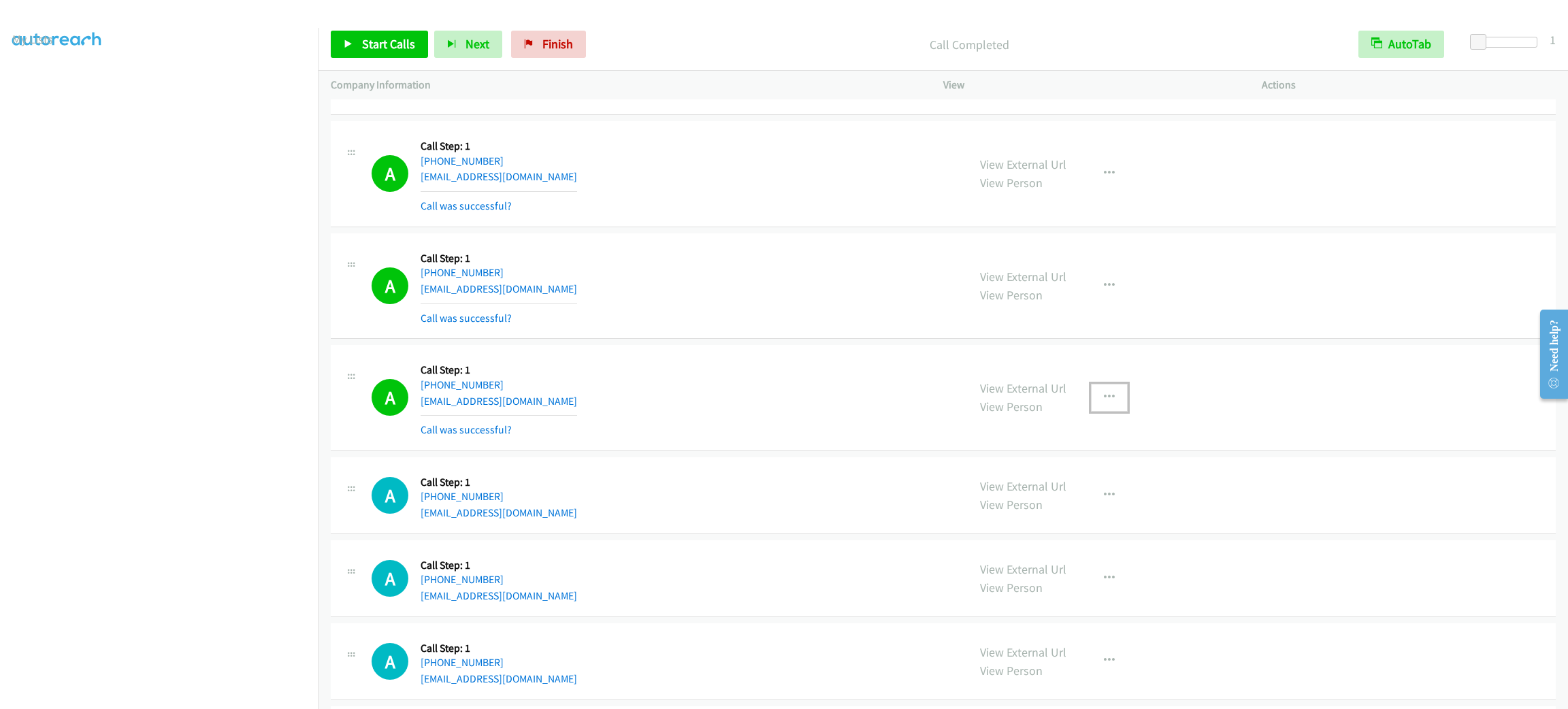
click at [1114, 403] on button "button" at bounding box center [1109, 398] width 37 height 27
click at [1087, 517] on link "Add to do not call list" at bounding box center [1036, 514] width 181 height 27
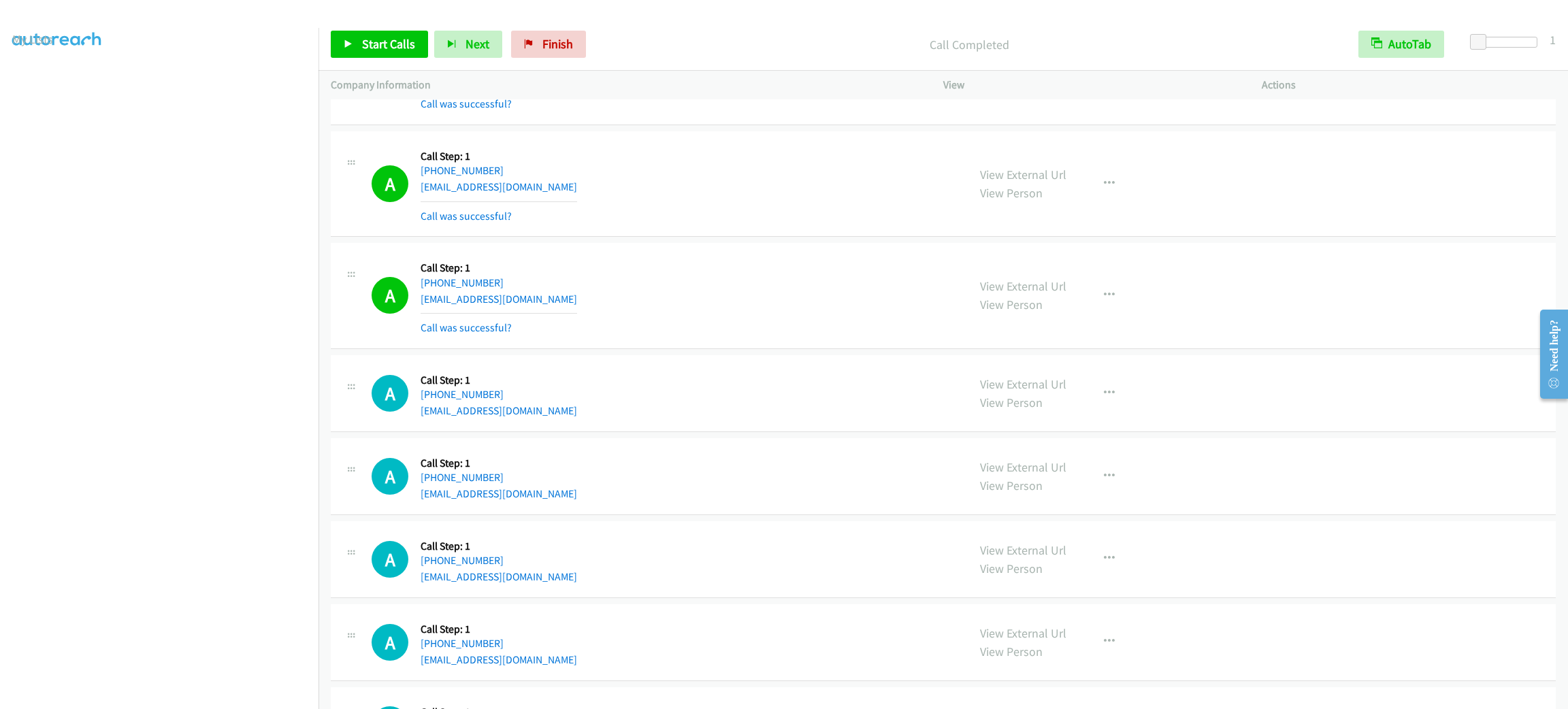
scroll to position [2480, 0]
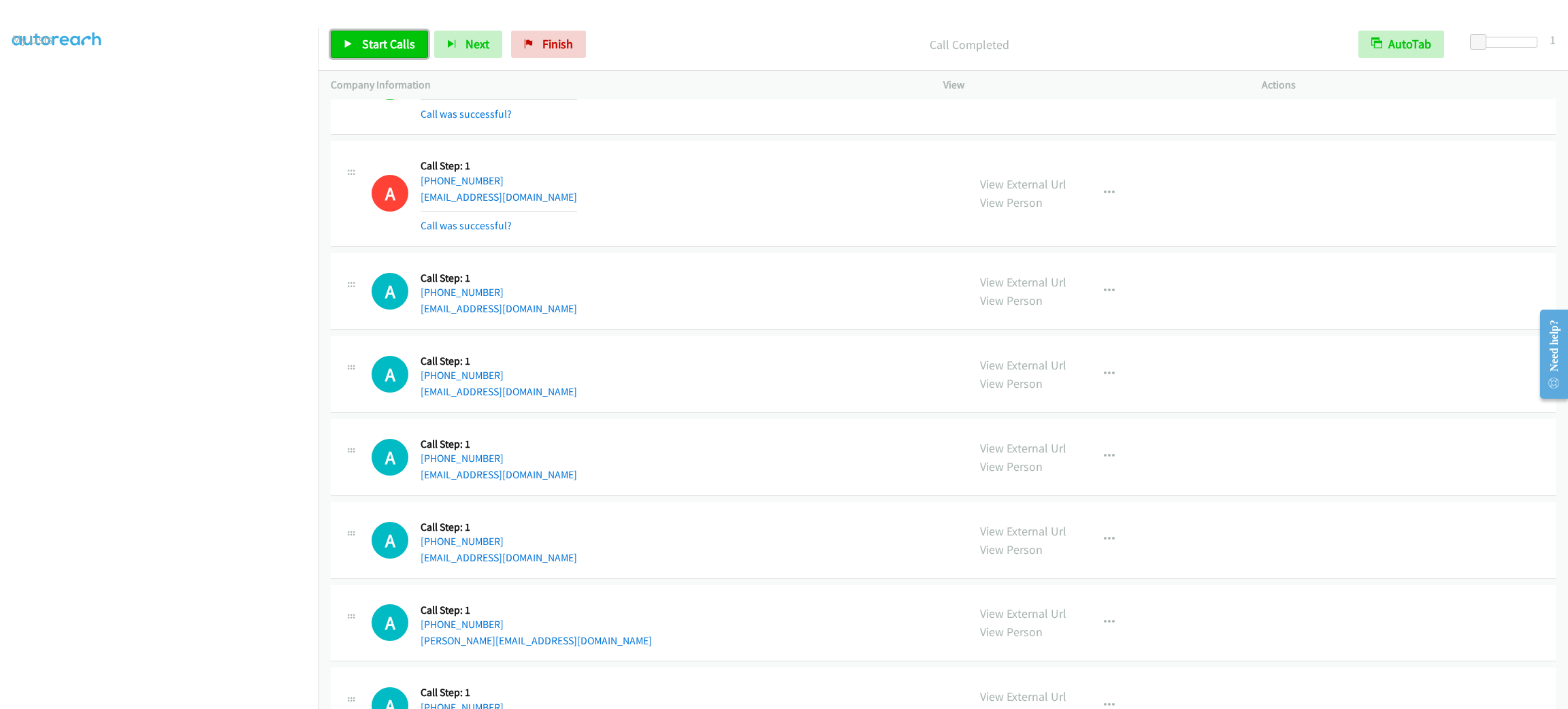
click at [400, 49] on span "Start Calls" at bounding box center [389, 44] width 53 height 16
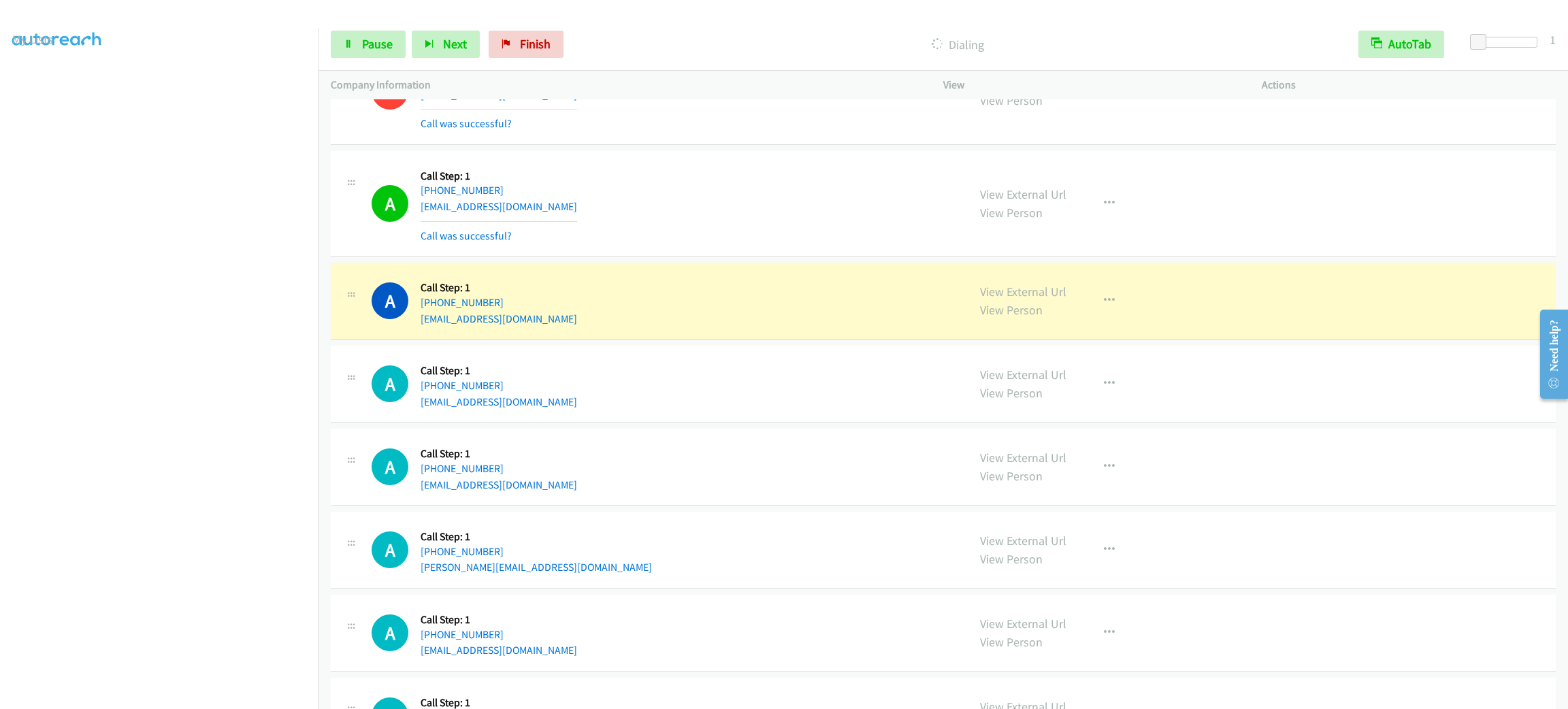
scroll to position [2684, 0]
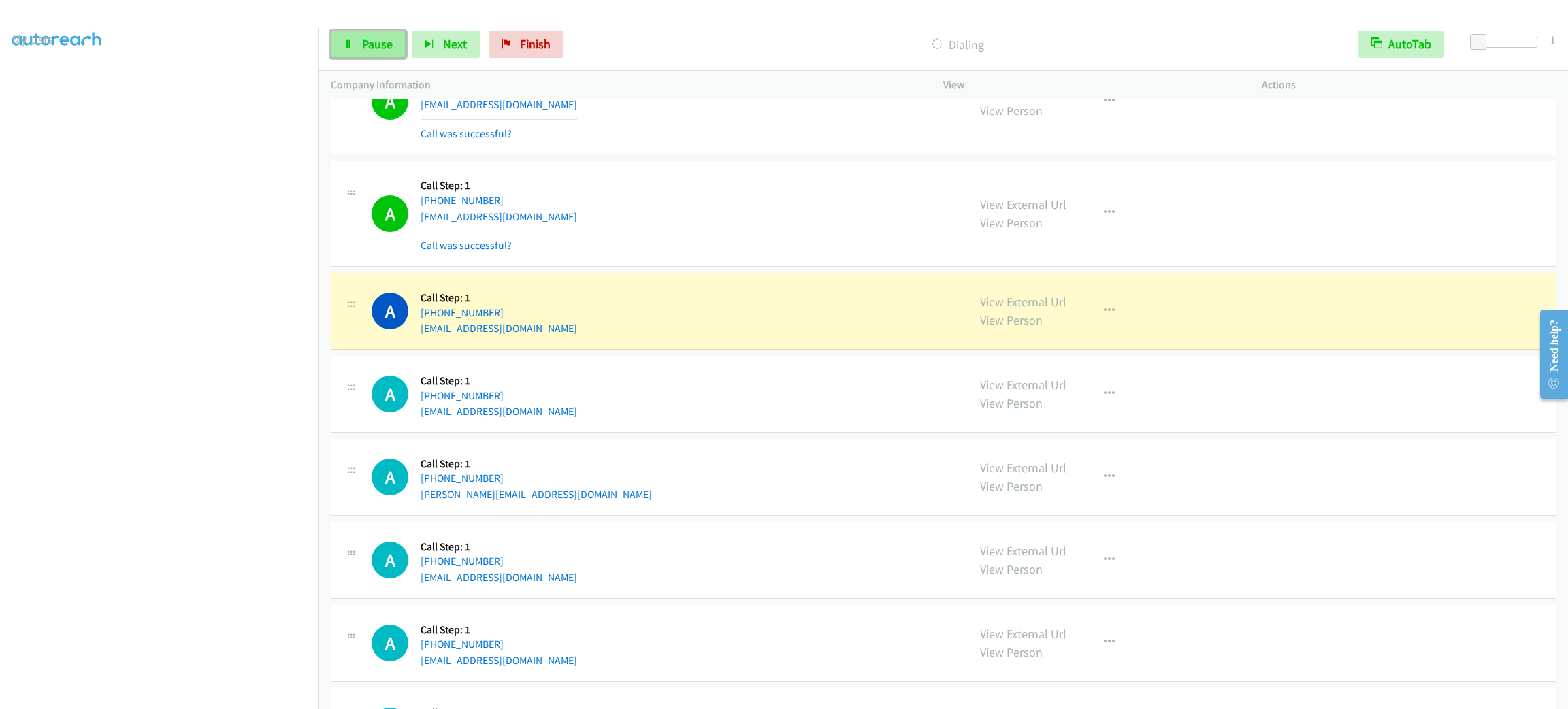
click at [397, 45] on link "Pause" at bounding box center [368, 44] width 75 height 27
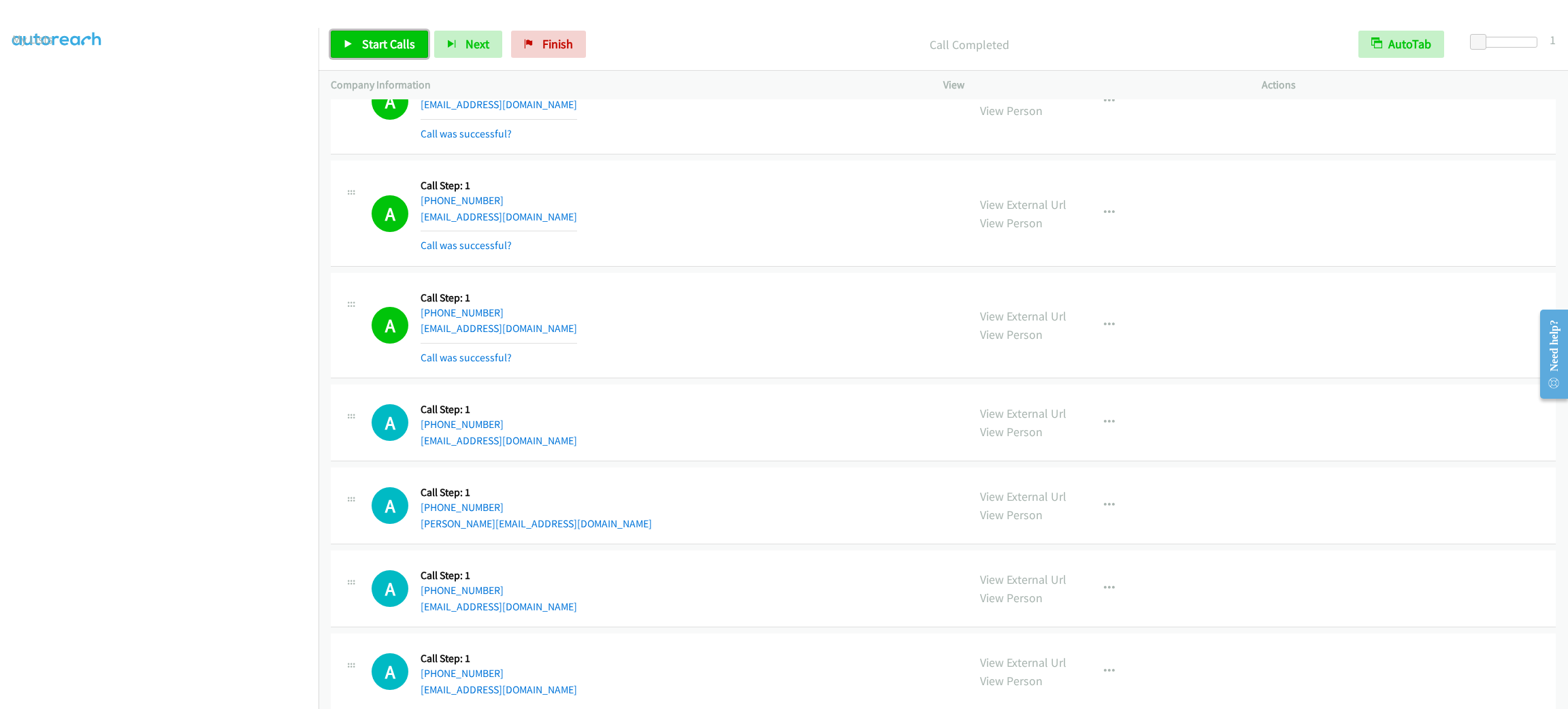
click at [395, 47] on span "Start Calls" at bounding box center [389, 44] width 53 height 16
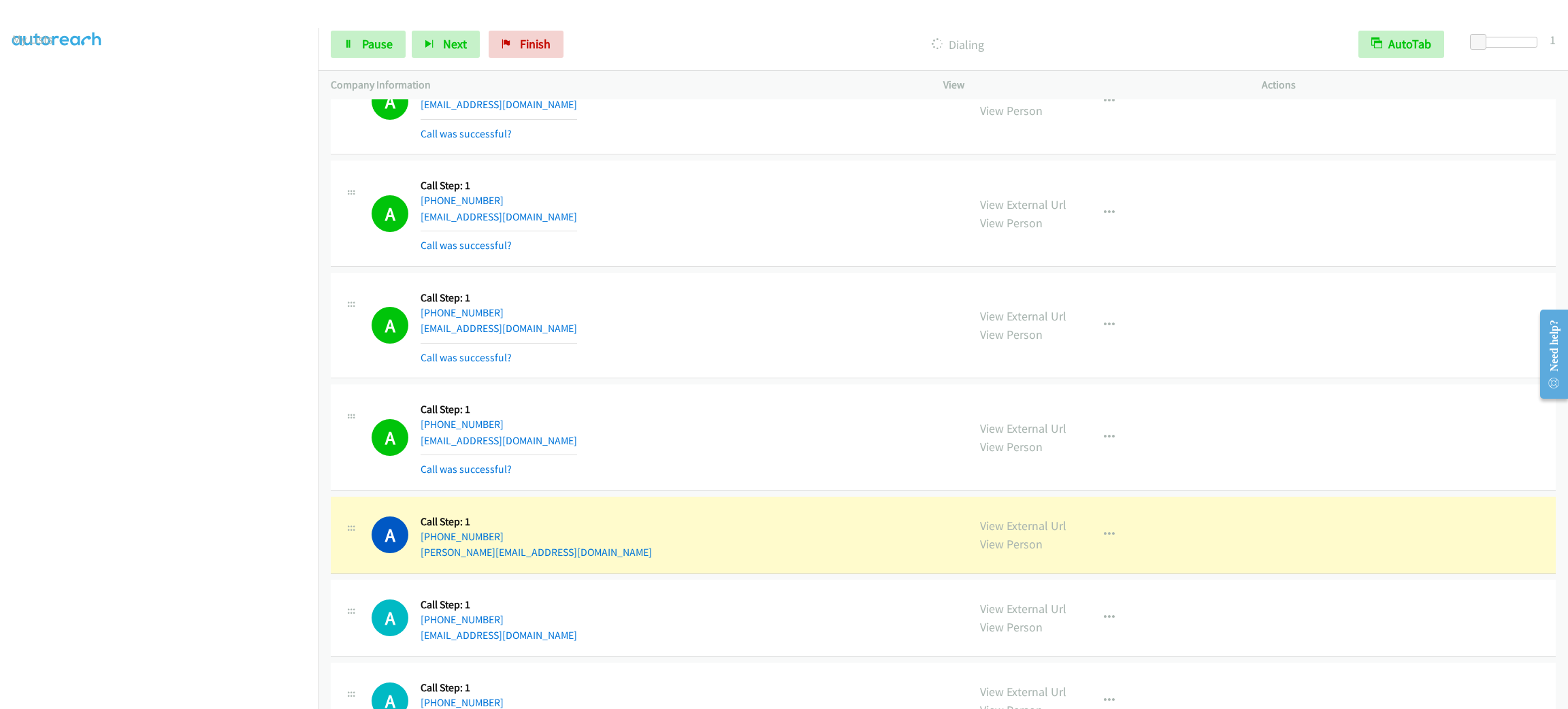
scroll to position [2991, 0]
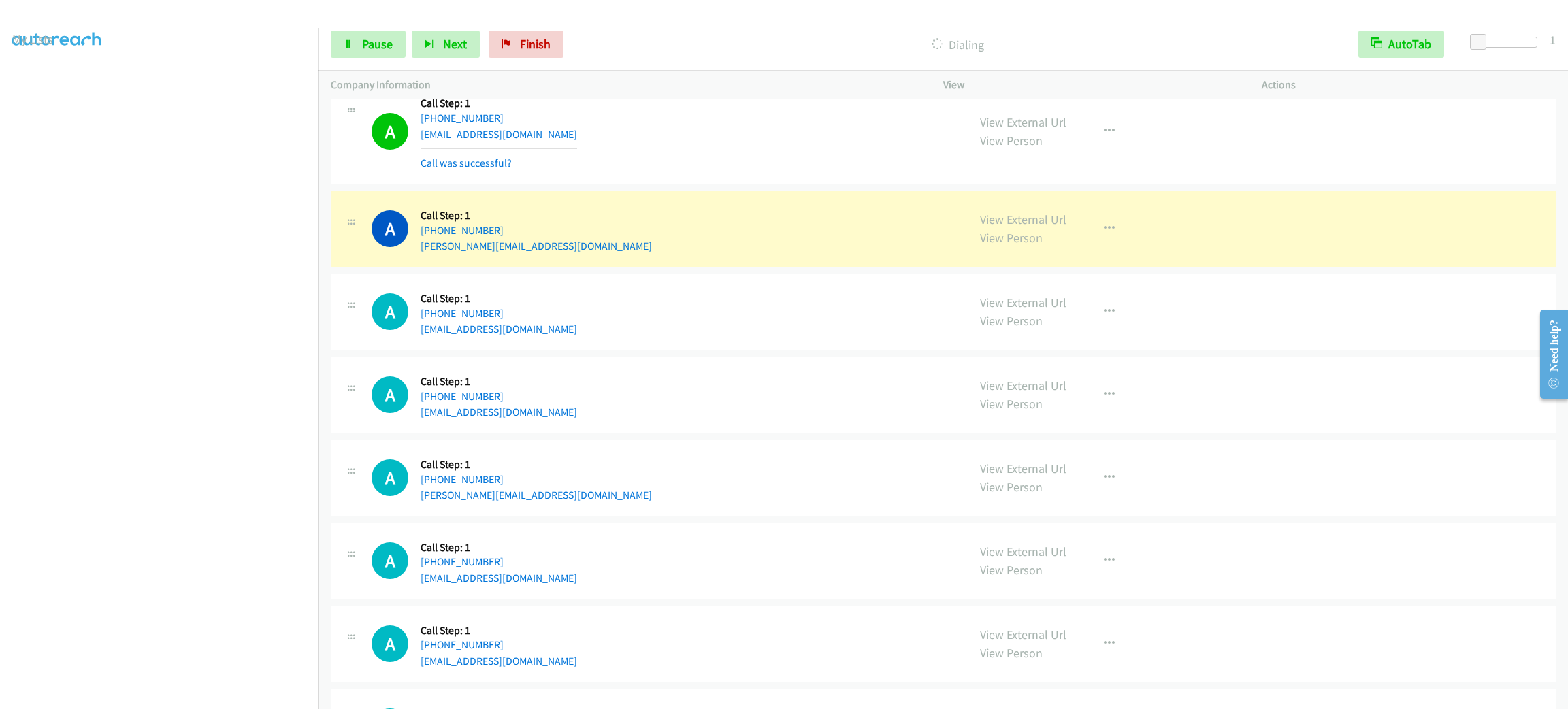
click at [820, 316] on div "A Callback Scheduled Call Step: 1 America/New_York [PHONE_NUMBER] [EMAIL_ADDRES…" at bounding box center [663, 311] width 584 height 52
click at [1096, 240] on button "button" at bounding box center [1109, 229] width 37 height 27
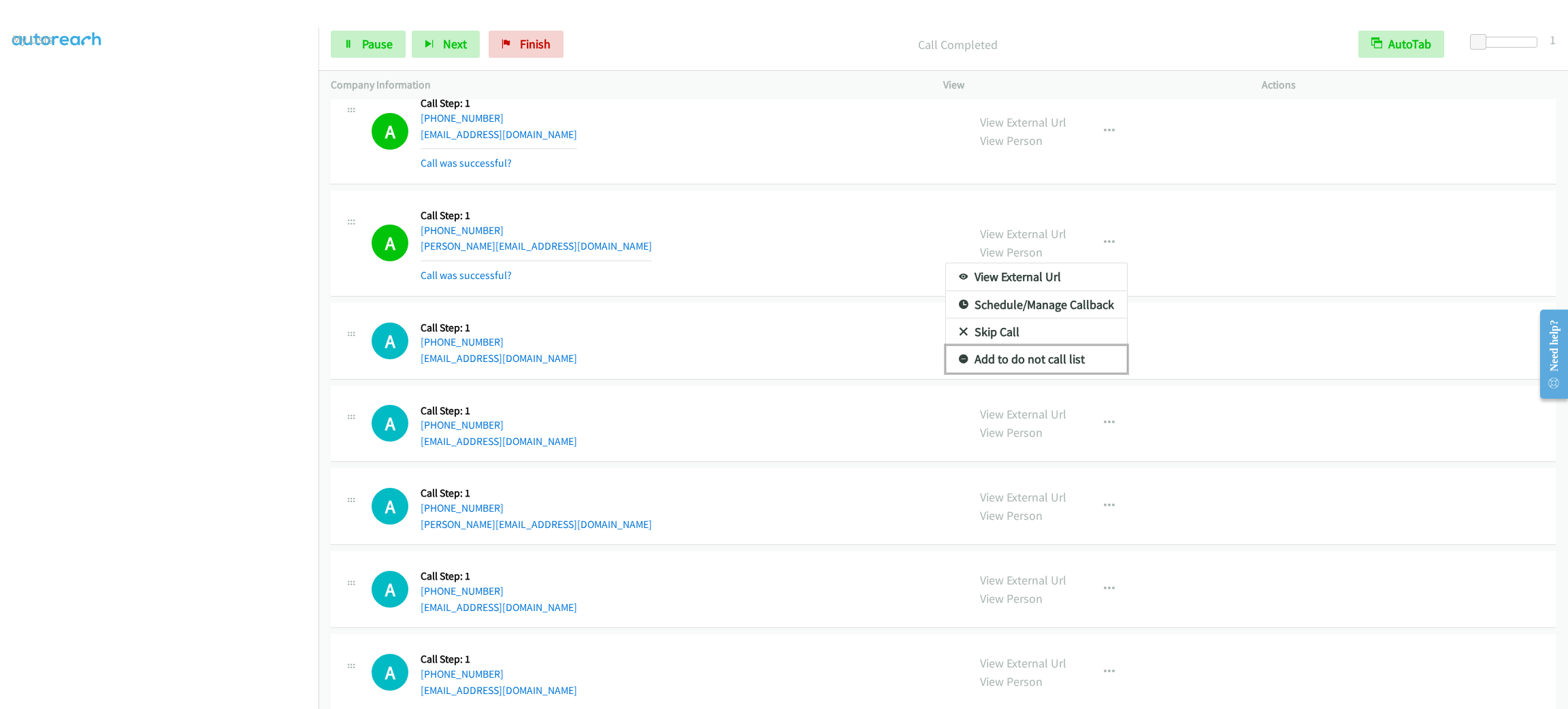
click at [1036, 366] on link "Add to do not call list" at bounding box center [1036, 359] width 181 height 27
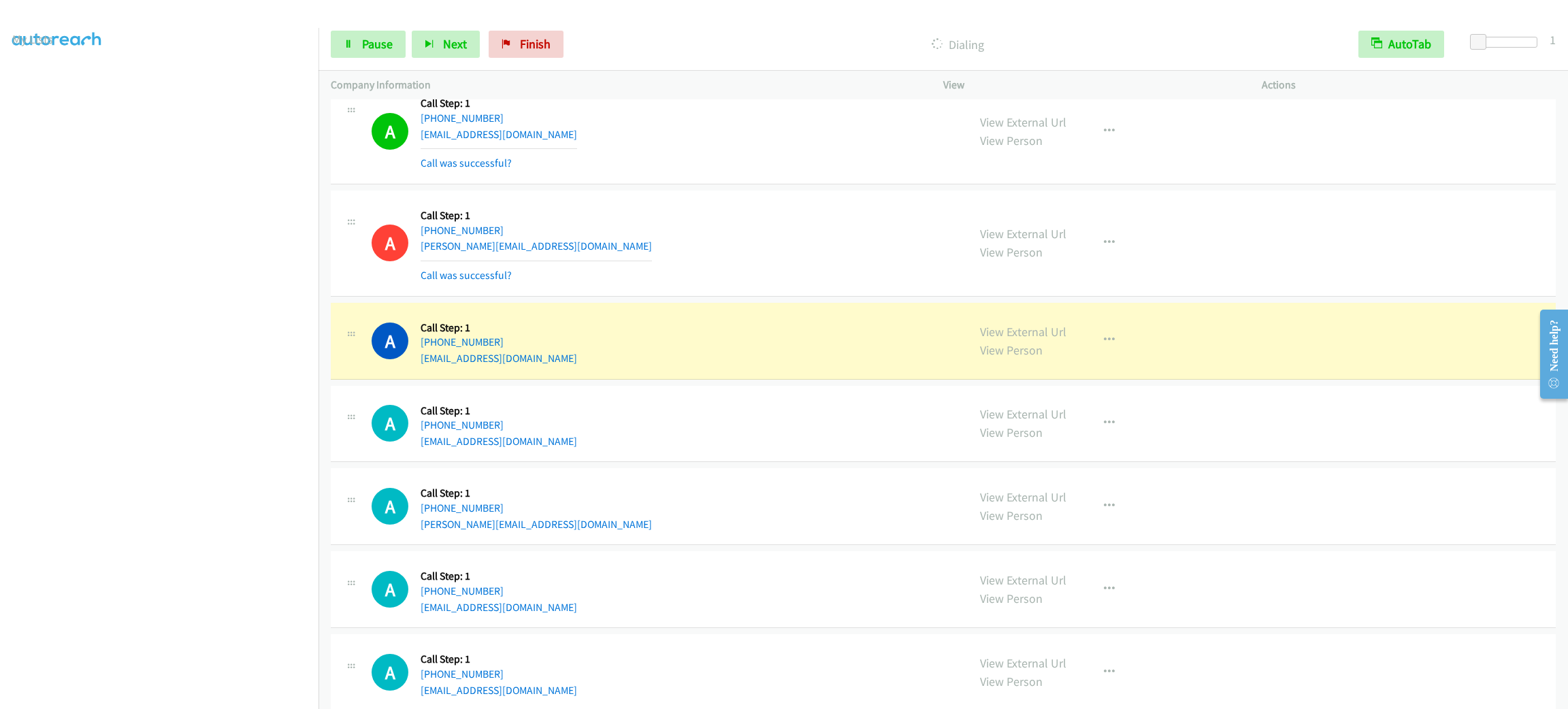
scroll to position [3093, 0]
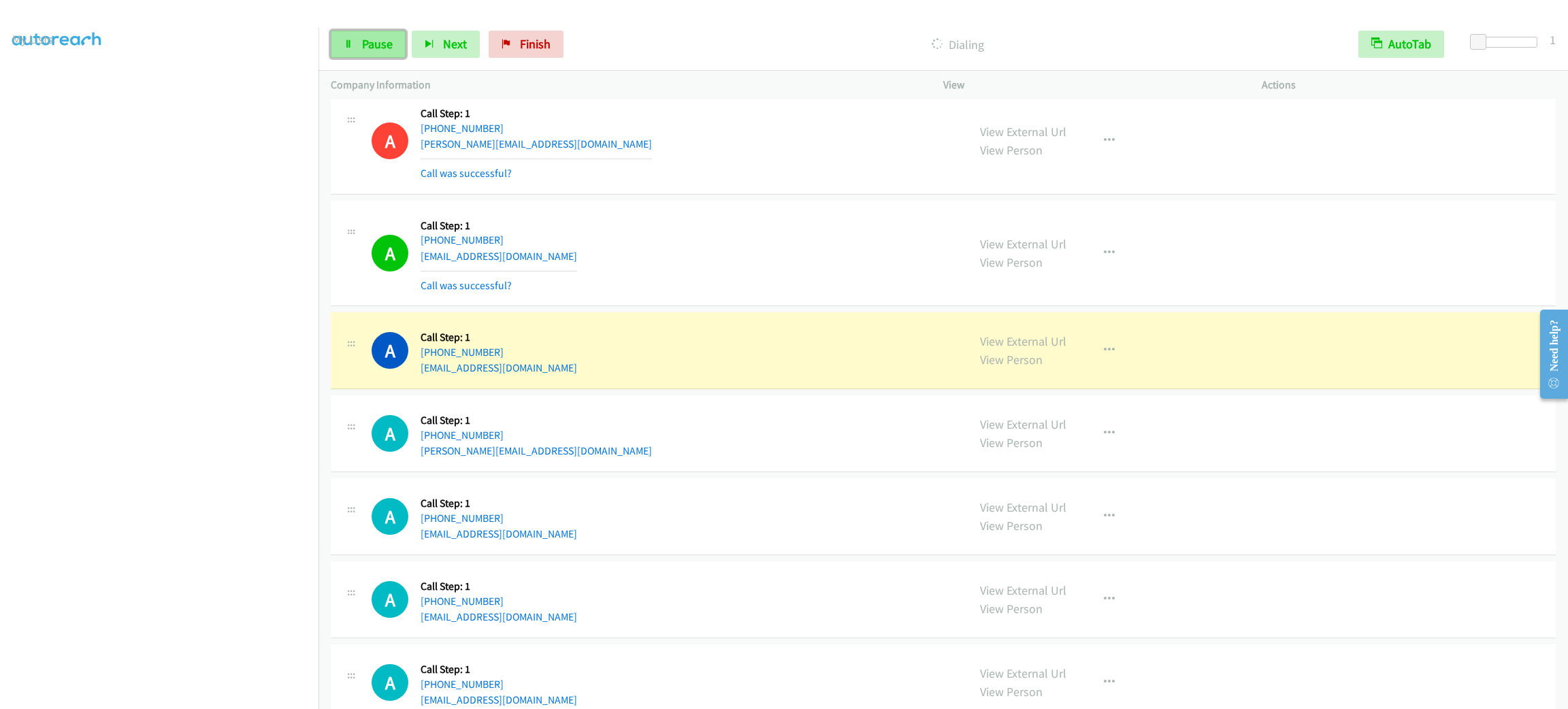
click at [394, 49] on link "Pause" at bounding box center [368, 44] width 75 height 27
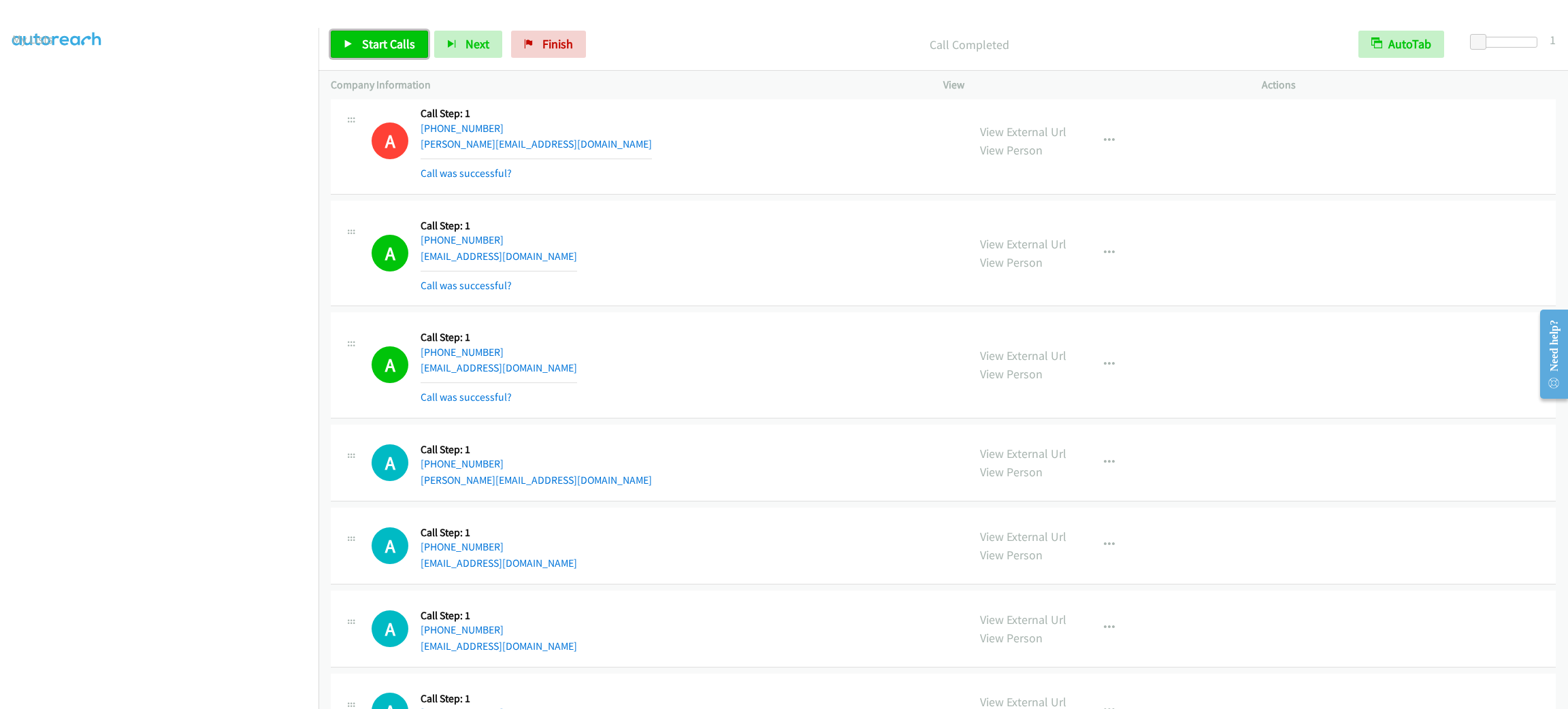
click at [369, 40] on span "Start Calls" at bounding box center [389, 44] width 53 height 16
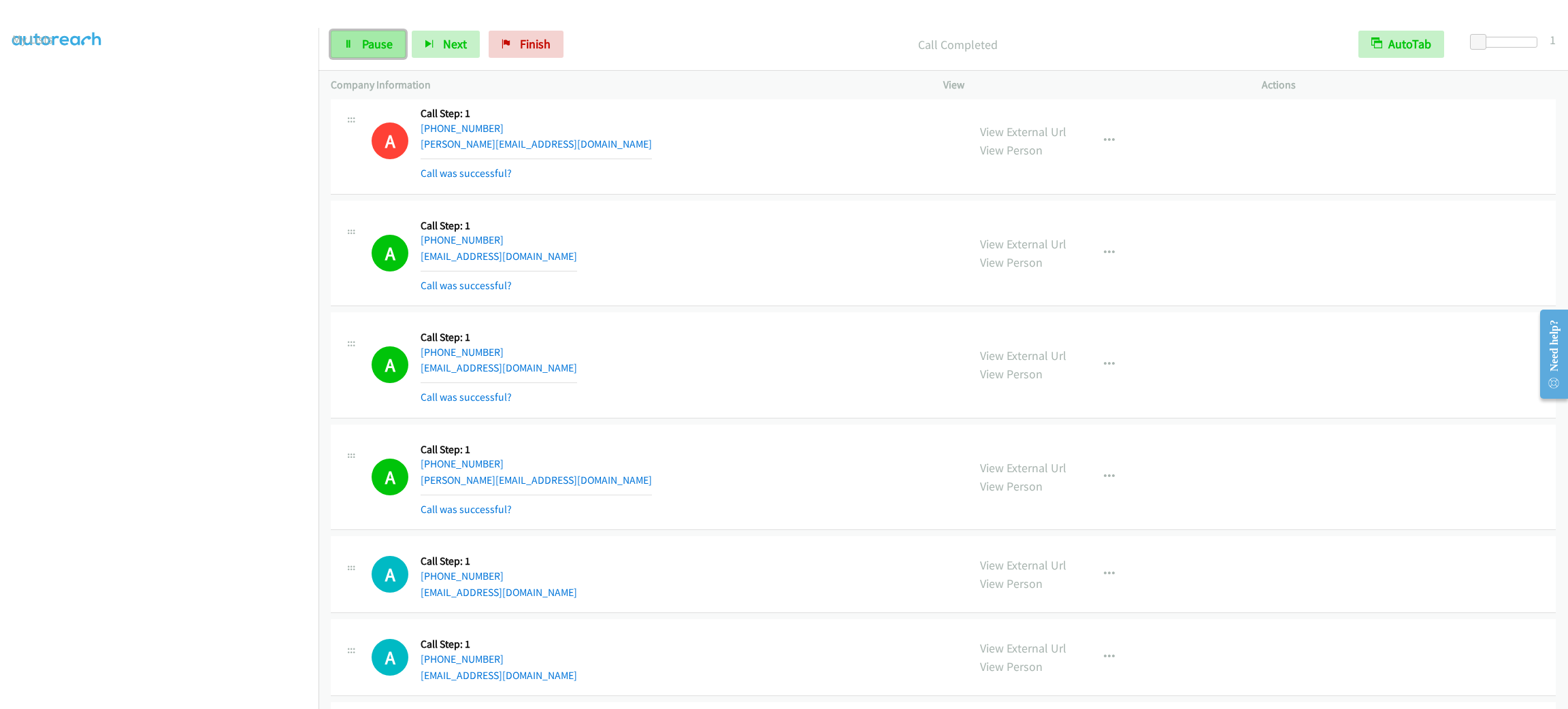
click at [377, 35] on link "Pause" at bounding box center [368, 44] width 75 height 27
click at [403, 42] on span "Start Calls" at bounding box center [389, 44] width 53 height 16
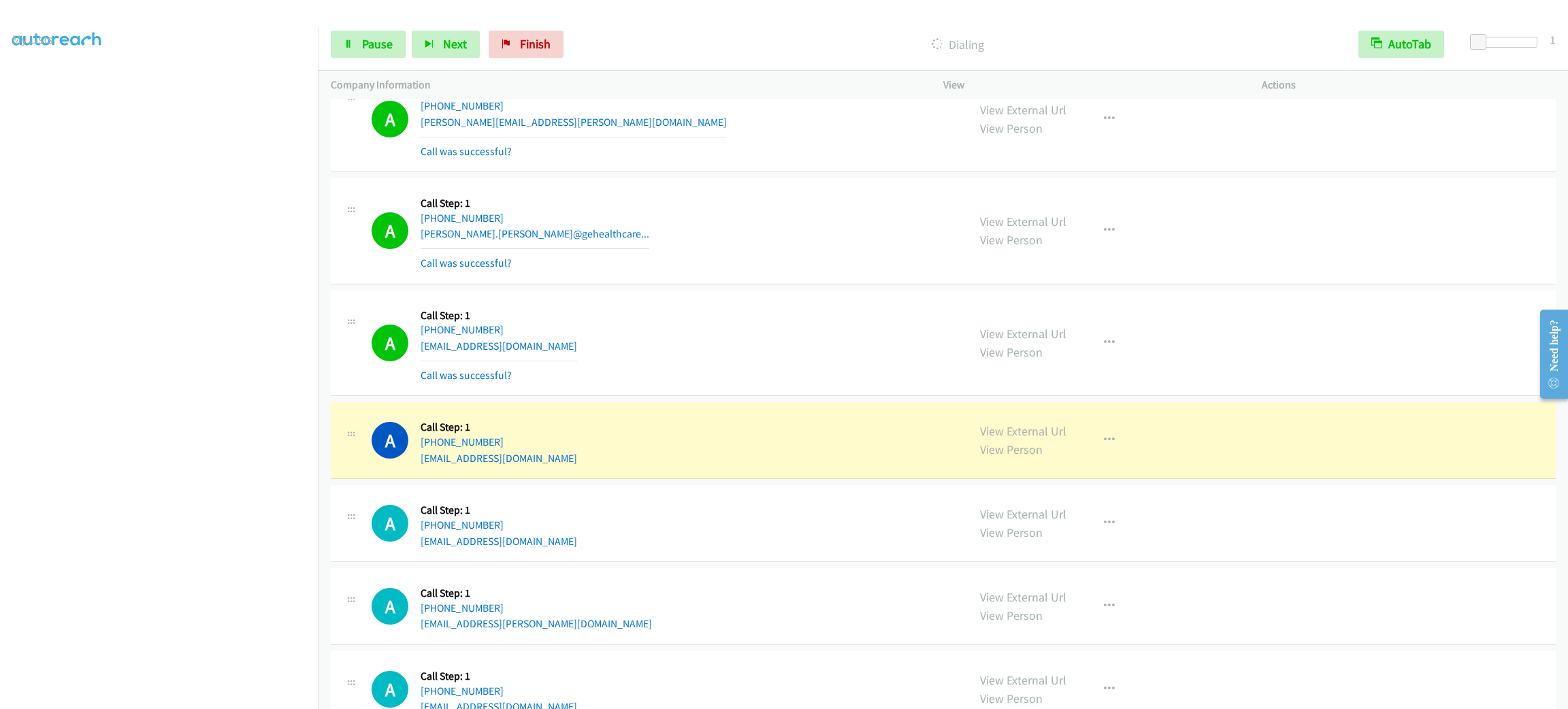
scroll to position [4522, 0]
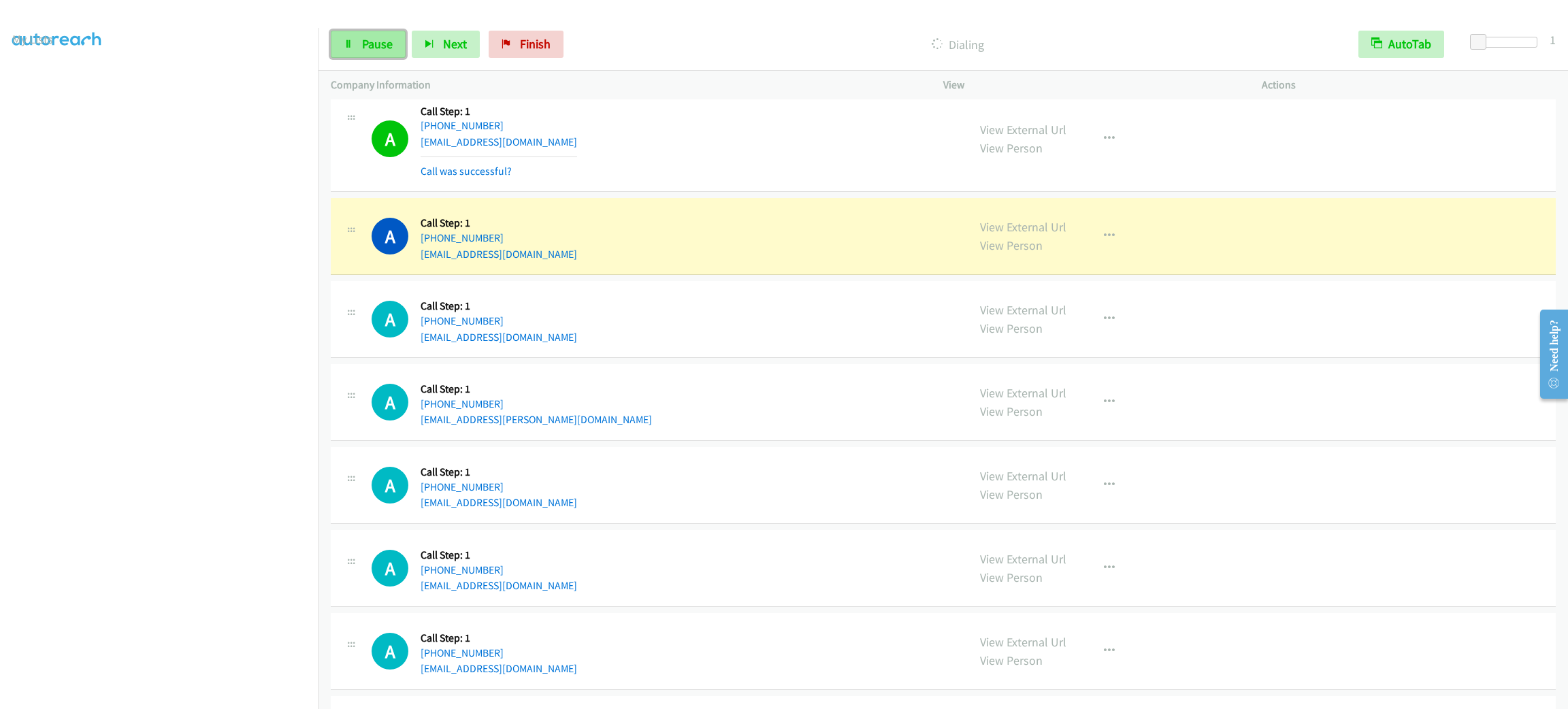
click at [395, 37] on link "Pause" at bounding box center [368, 44] width 75 height 27
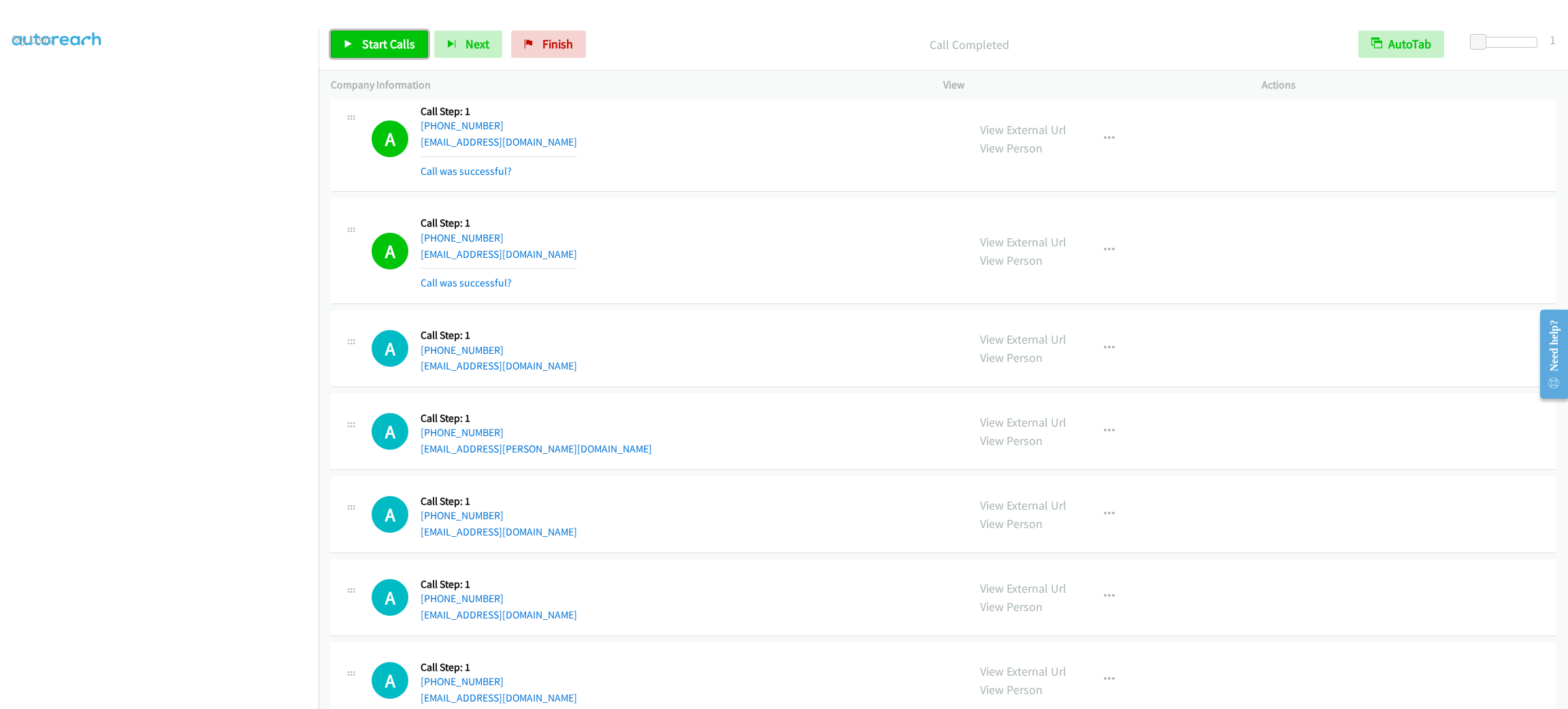
click at [354, 37] on link "Start Calls" at bounding box center [379, 44] width 97 height 27
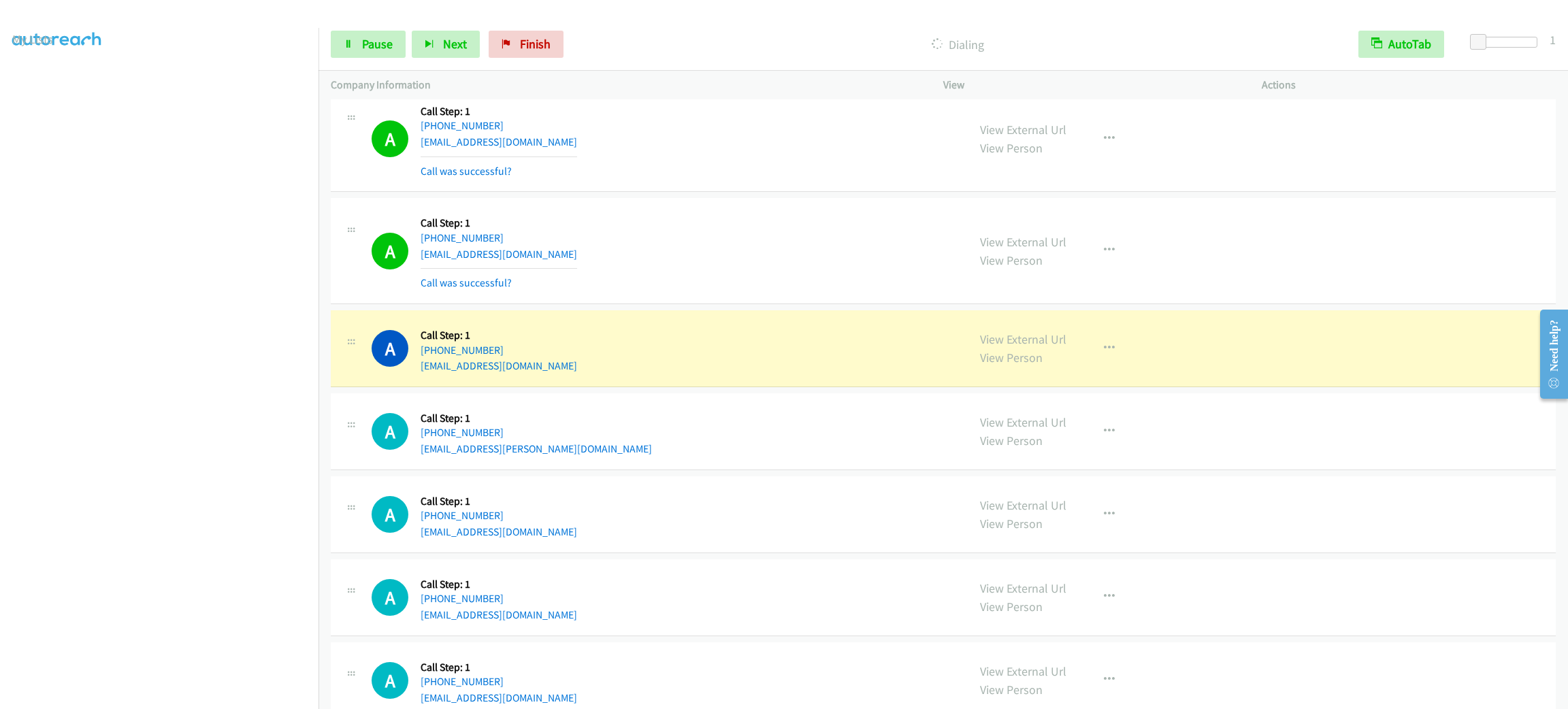
scroll to position [4624, 0]
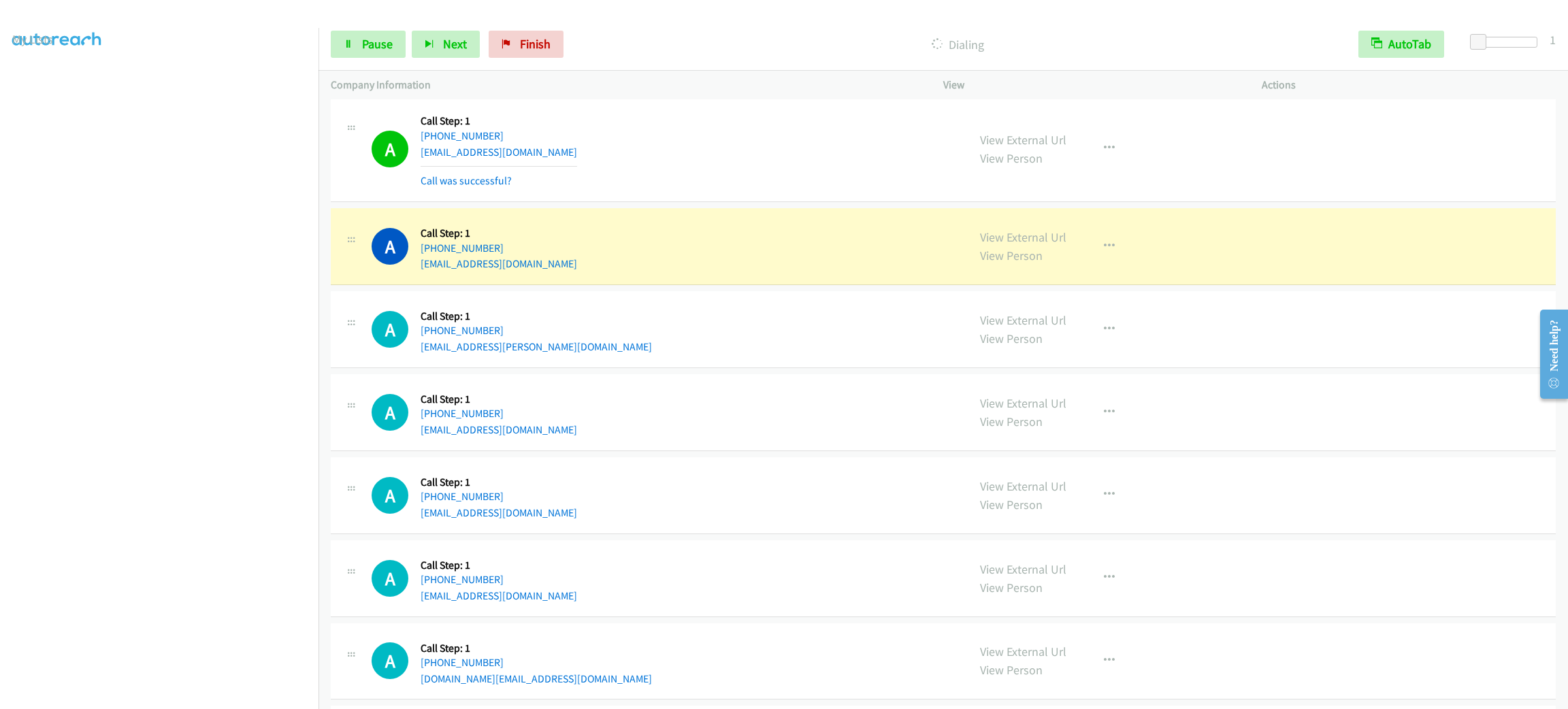
drag, startPoint x: 851, startPoint y: 261, endPoint x: 861, endPoint y: 277, distance: 18.9
click at [852, 264] on div "A Callback Scheduled Call Step: 1 America/New_York [PHONE_NUMBER] [EMAIL_ADDRES…" at bounding box center [663, 246] width 584 height 52
click at [879, 424] on div "A Callback Scheduled Call Step: 1 America/New_York [PHONE_NUMBER] [EMAIL_ADDRES…" at bounding box center [663, 412] width 584 height 52
click at [881, 412] on div "A Callback Scheduled Call Step: 1 America/New_York [PHONE_NUMBER] [EMAIL_ADDRES…" at bounding box center [663, 412] width 584 height 52
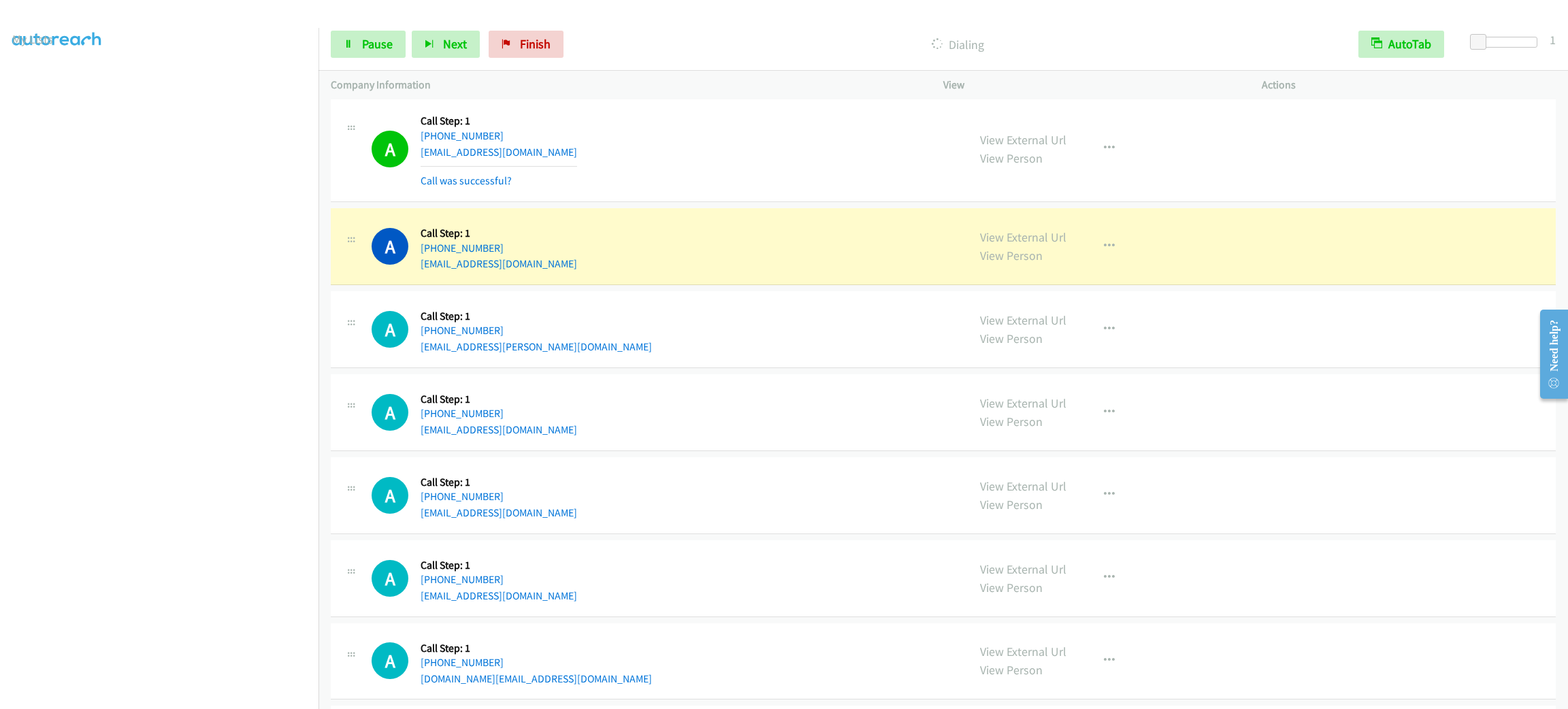
click at [881, 412] on div "A Callback Scheduled Call Step: 1 America/New_York [PHONE_NUMBER] [EMAIL_ADDRES…" at bounding box center [663, 412] width 584 height 52
click at [722, 335] on div "A Callback Scheduled Call Step: 1 America/New_York [PHONE_NUMBER] [EMAIL_ADDRES…" at bounding box center [663, 329] width 584 height 52
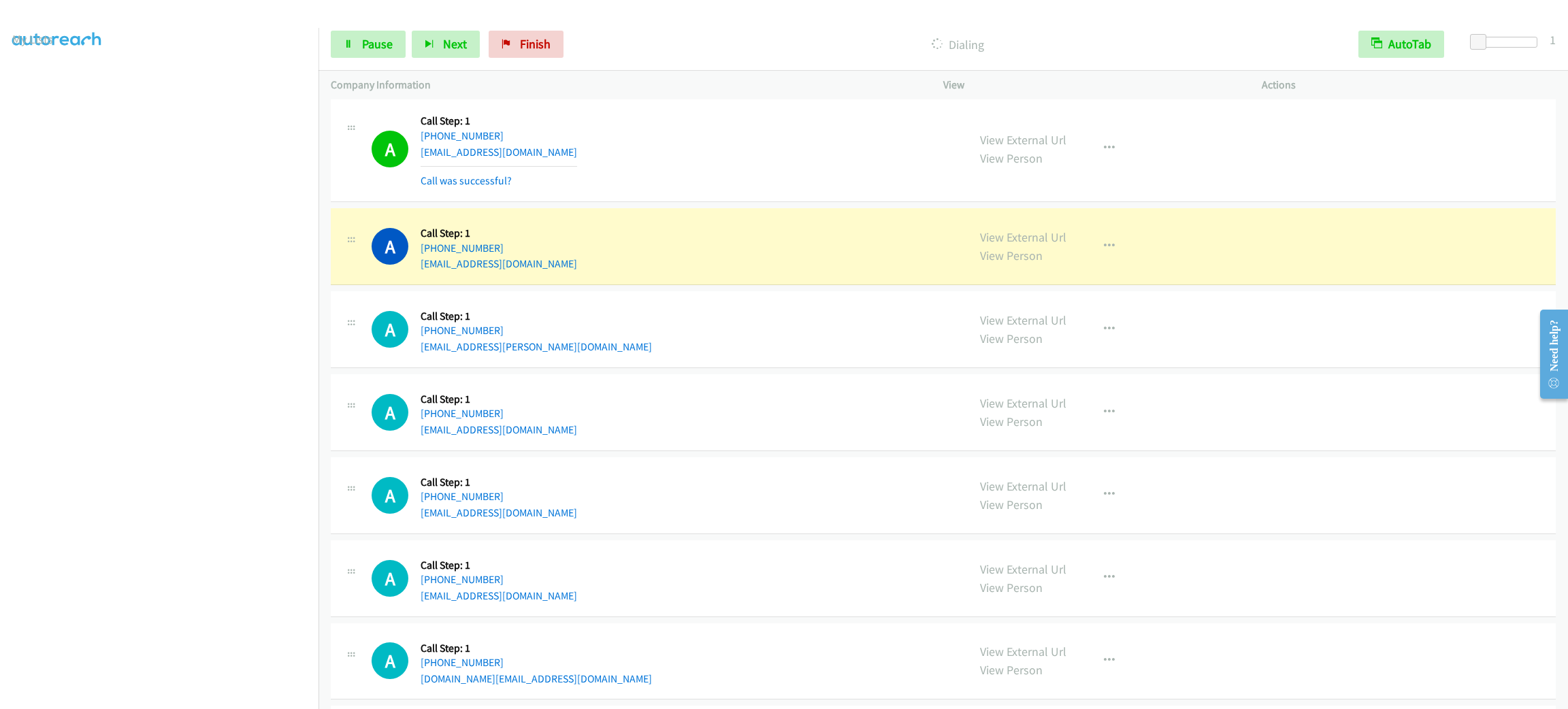
click at [721, 340] on div "A Callback Scheduled Call Step: 1 America/New_York [PHONE_NUMBER] [EMAIL_ADDRES…" at bounding box center [663, 329] width 584 height 52
click at [741, 307] on div "A Callback Scheduled Call Step: 1 America/New_York [PHONE_NUMBER] [EMAIL_ADDRES…" at bounding box center [943, 330] width 1225 height 77
click at [709, 268] on div "A Callback Scheduled Call Step: 1 America/New_York [PHONE_NUMBER] [EMAIL_ADDRES…" at bounding box center [663, 246] width 584 height 52
click at [377, 45] on span "Pause" at bounding box center [377, 44] width 30 height 16
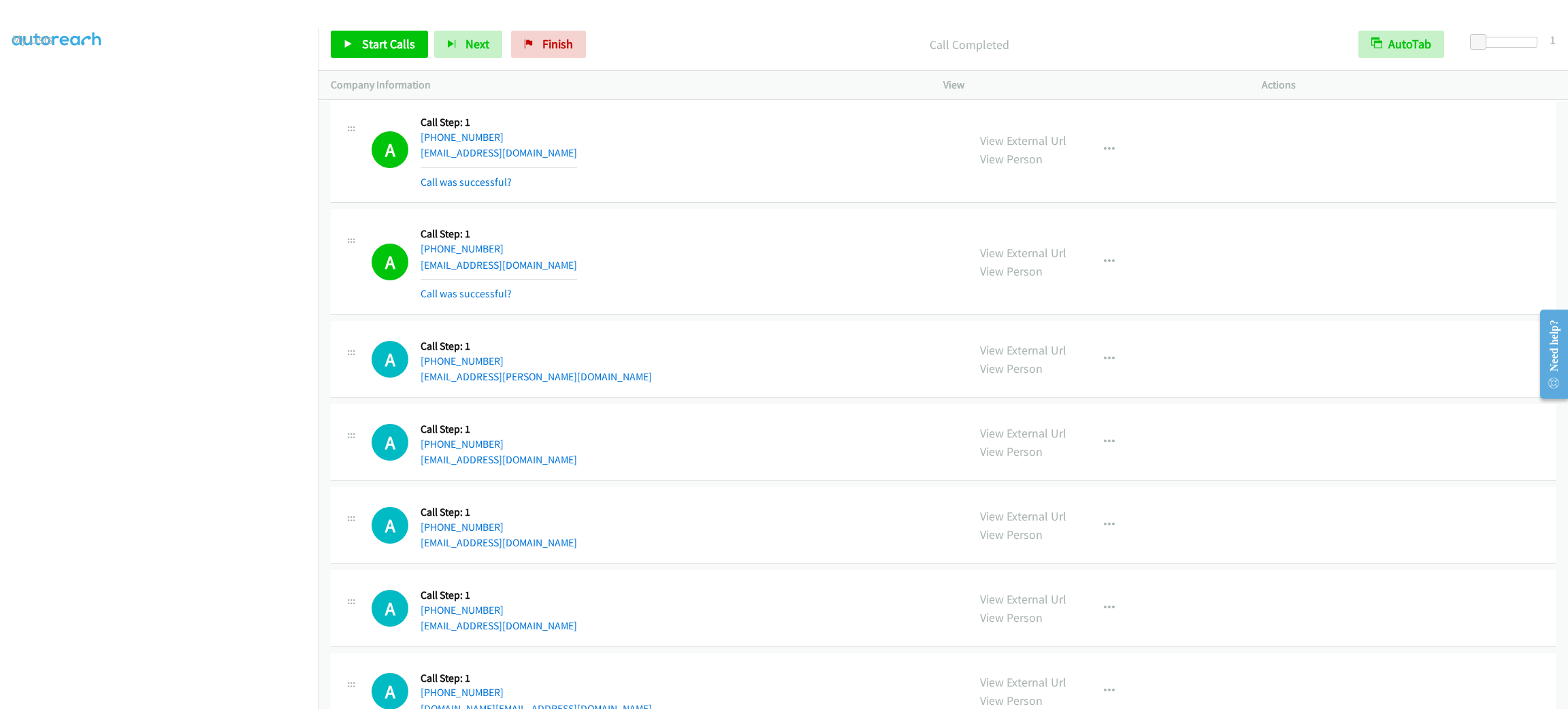
click at [771, 386] on div "A Callback Scheduled Call Step: 1 America/New_York [PHONE_NUMBER] [EMAIL_ADDRES…" at bounding box center [663, 359] width 584 height 52
